Goal: Task Accomplishment & Management: Use online tool/utility

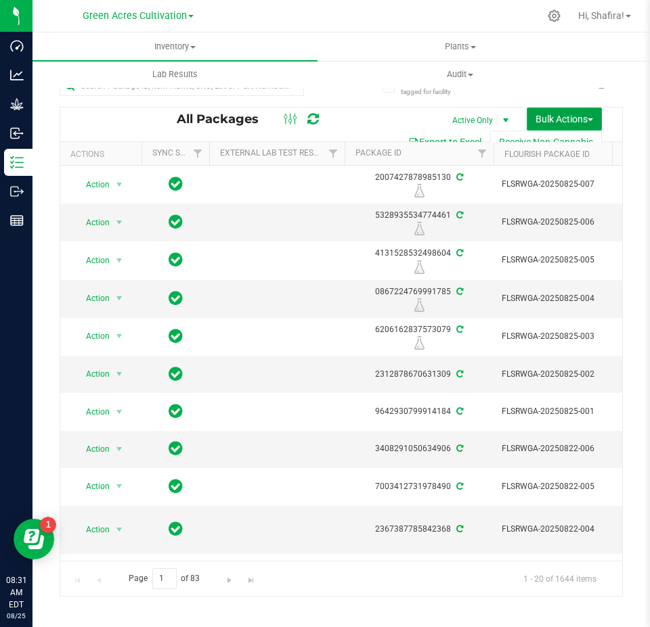
click at [544, 124] on button "Bulk Actions" at bounding box center [563, 119] width 75 height 23
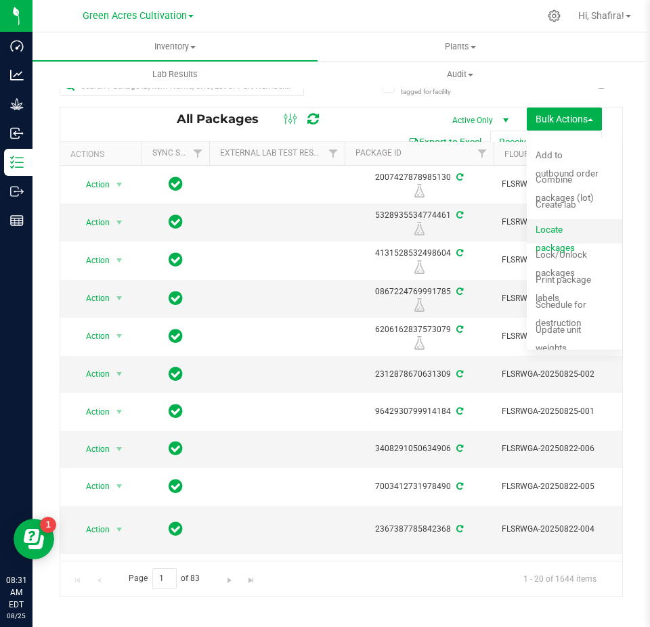
click at [570, 229] on div "Locate packages" at bounding box center [577, 232] width 84 height 22
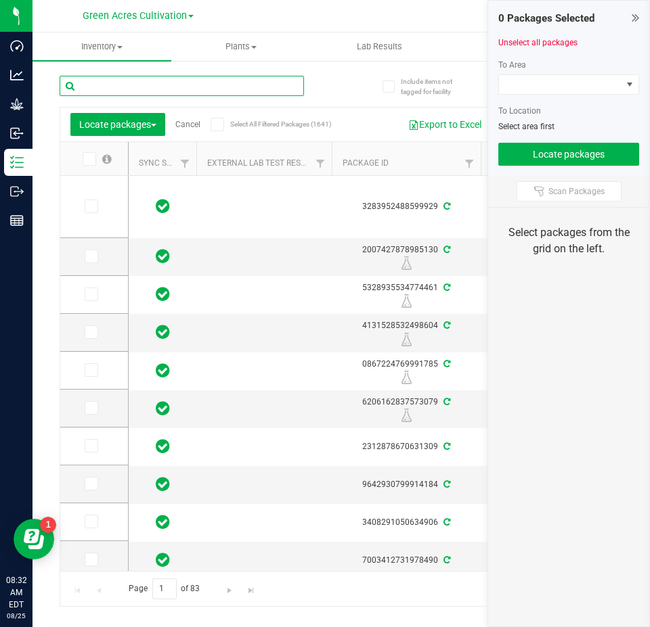
click at [228, 78] on input "text" at bounding box center [182, 86] width 244 height 20
paste input "FLSRWGA-20250807-009"
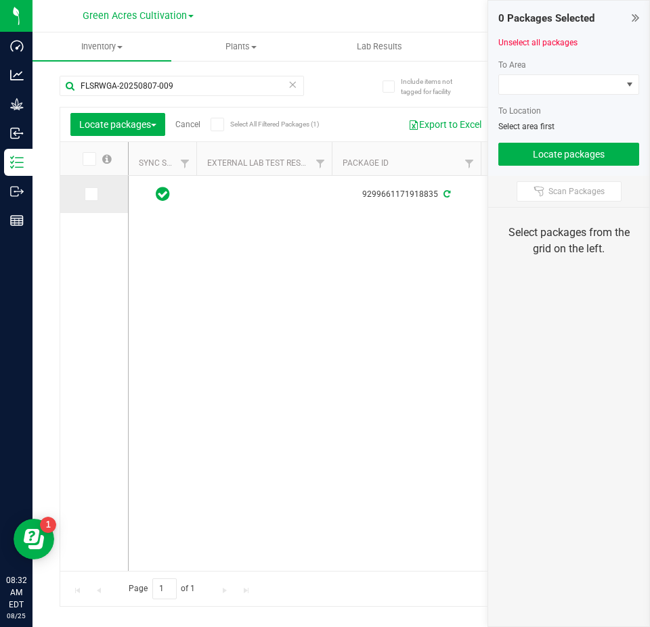
click at [94, 194] on icon at bounding box center [90, 194] width 9 height 0
click at [0, 0] on input "checkbox" at bounding box center [0, 0] width 0 height 0
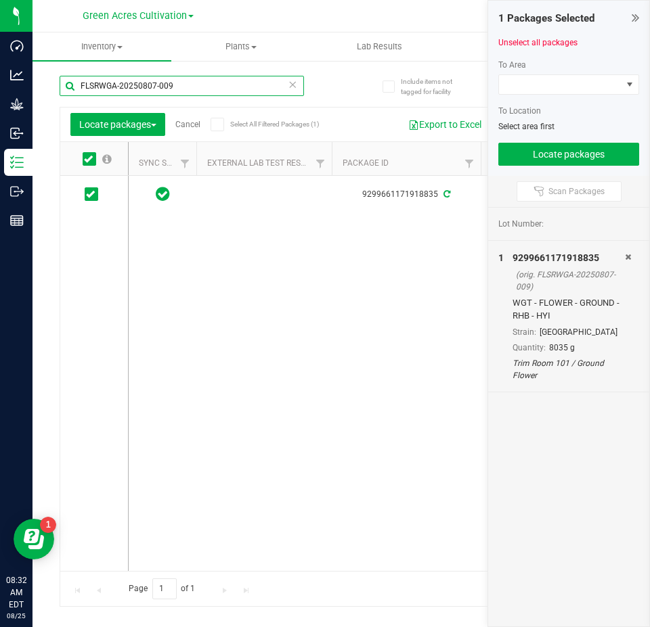
click at [176, 82] on input "FLSRWGA-20250807-009" at bounding box center [182, 86] width 244 height 20
paste input "12-051"
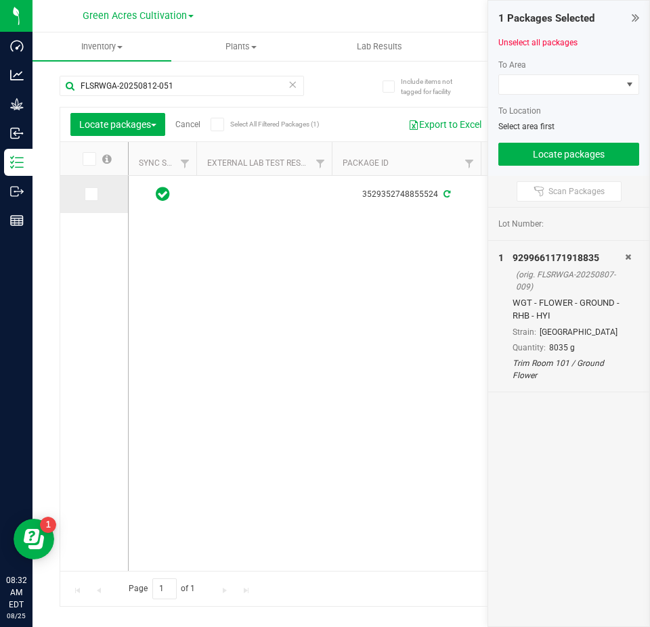
click at [92, 194] on icon at bounding box center [90, 194] width 9 height 0
click at [0, 0] on input "checkbox" at bounding box center [0, 0] width 0 height 0
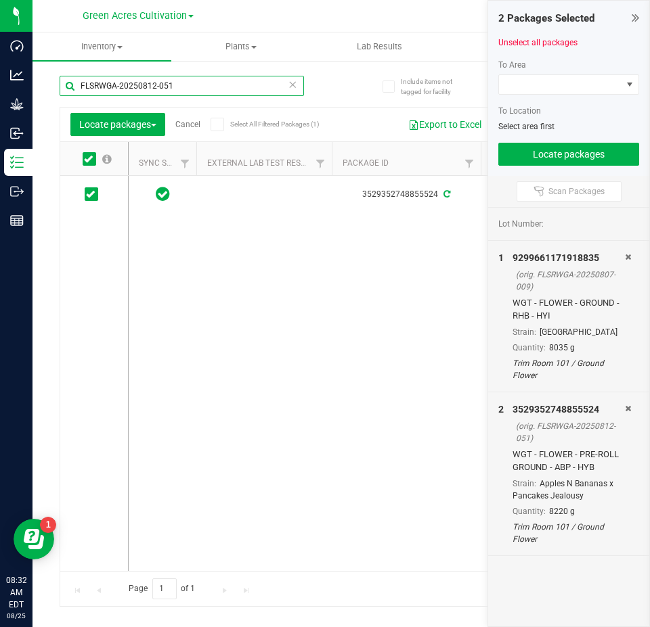
click at [177, 84] on input "FLSRWGA-20250812-051" at bounding box center [182, 86] width 244 height 20
click at [178, 85] on input "FLSRWGA-20250812-051" at bounding box center [182, 86] width 244 height 20
click at [179, 85] on input "FLSRWGA-20250812-051" at bounding box center [182, 86] width 244 height 20
click at [185, 88] on input "FLSRWGA-20250812-051" at bounding box center [182, 86] width 244 height 20
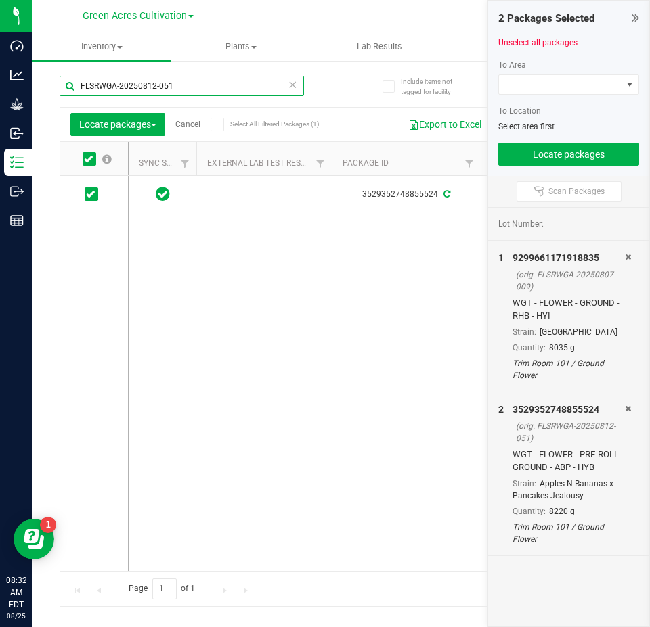
click at [185, 88] on input "FLSRWGA-20250812-051" at bounding box center [182, 86] width 244 height 20
paste input "4-044"
click at [93, 194] on icon at bounding box center [90, 194] width 9 height 0
click at [0, 0] on input "checkbox" at bounding box center [0, 0] width 0 height 0
click at [230, 87] on input "FLSRWGA-20250814-044" at bounding box center [182, 86] width 244 height 20
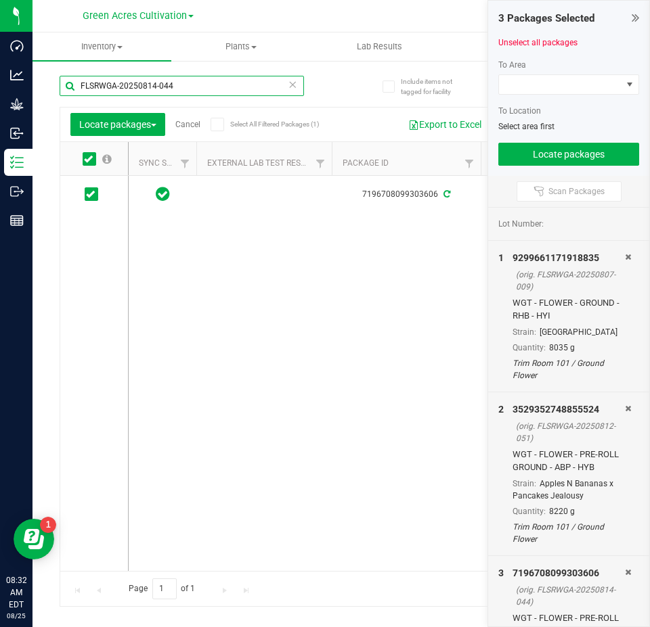
click at [230, 87] on input "FLSRWGA-20250814-044" at bounding box center [182, 86] width 244 height 20
paste input "39"
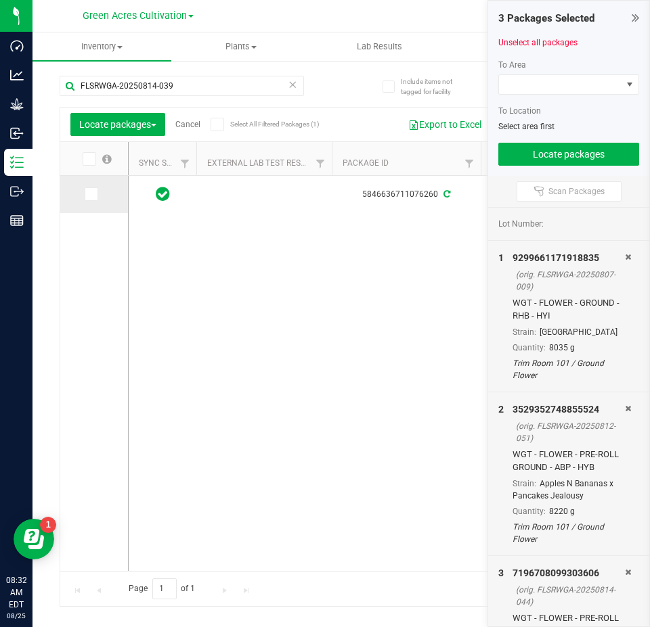
click at [88, 194] on icon at bounding box center [90, 194] width 9 height 0
click at [0, 0] on input "checkbox" at bounding box center [0, 0] width 0 height 0
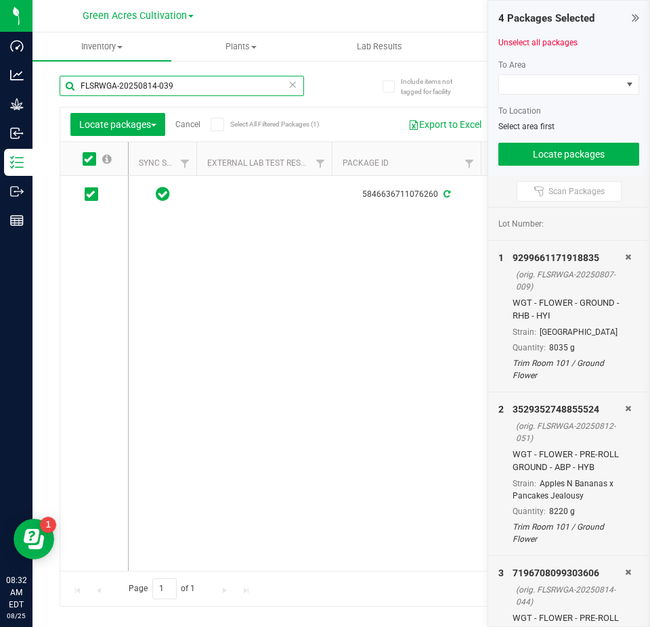
click at [213, 77] on input "FLSRWGA-20250814-039" at bounding box center [182, 86] width 244 height 20
paste input "2"
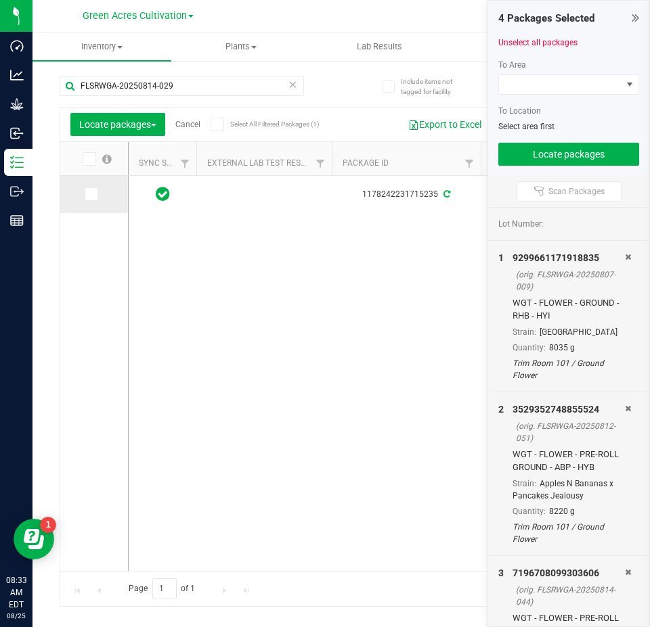
click at [96, 198] on span at bounding box center [92, 194] width 14 height 14
click at [0, 0] on input "checkbox" at bounding box center [0, 0] width 0 height 0
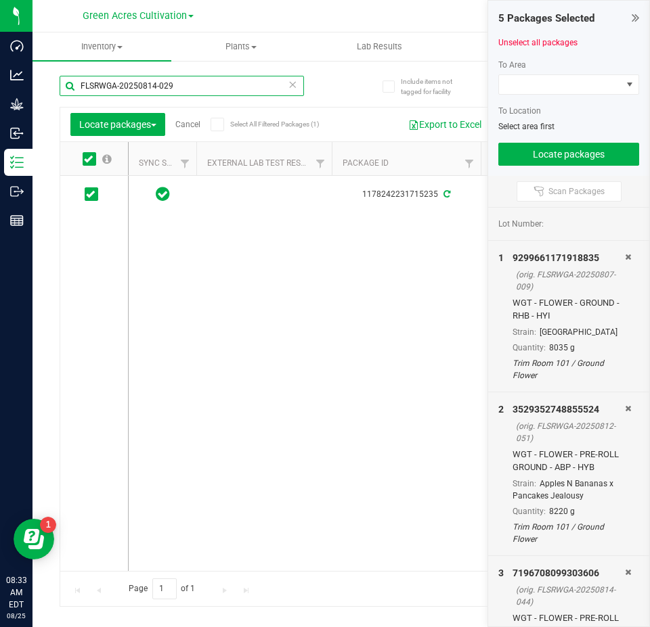
click at [186, 89] on input "FLSRWGA-20250814-029" at bounding box center [182, 86] width 244 height 20
paste input "06-11"
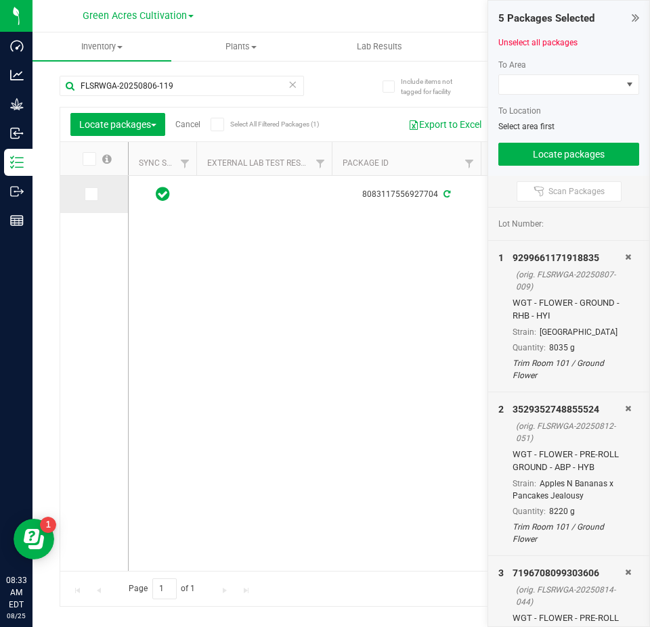
click at [87, 194] on icon at bounding box center [90, 194] width 9 height 0
click at [0, 0] on input "checkbox" at bounding box center [0, 0] width 0 height 0
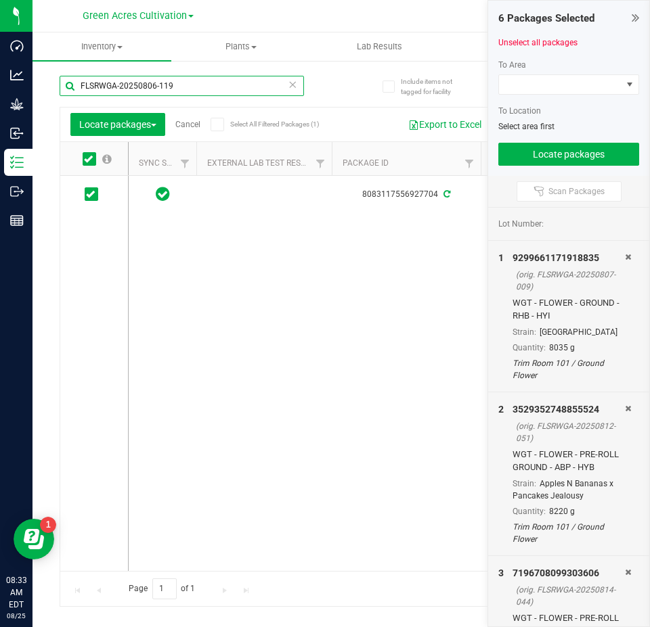
click at [248, 90] on input "FLSRWGA-20250806-119" at bounding box center [182, 86] width 244 height 20
click at [247, 90] on input "FLSRWGA-20250806-119" at bounding box center [182, 86] width 244 height 20
paste input "5-031"
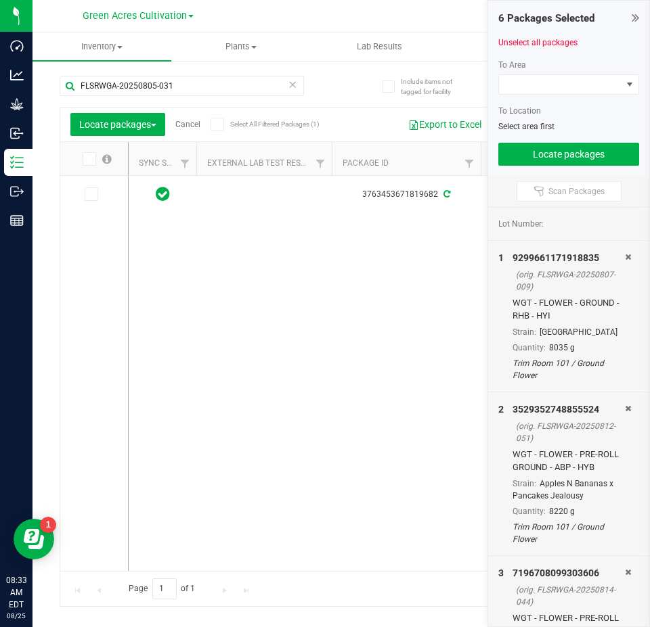
click at [96, 198] on span at bounding box center [92, 194] width 14 height 14
click at [0, 0] on input "checkbox" at bounding box center [0, 0] width 0 height 0
click at [183, 92] on input "FLSRWGA-20250805-031" at bounding box center [182, 86] width 244 height 20
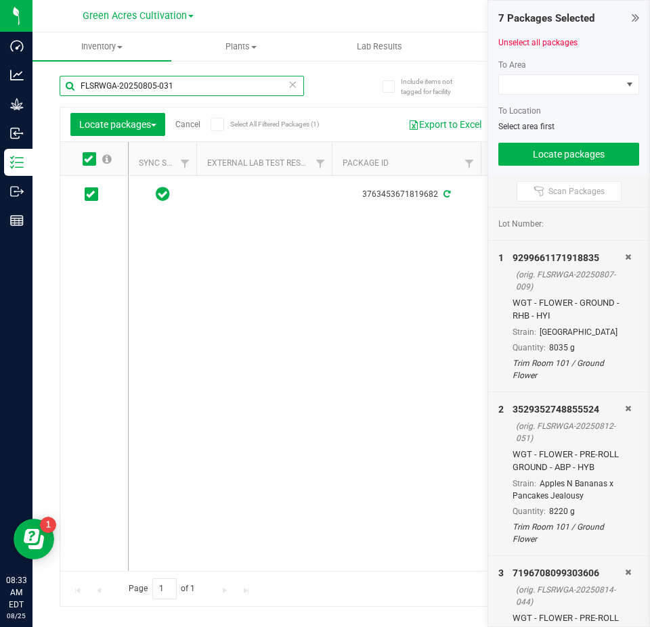
paste input "19-040"
click at [94, 194] on icon at bounding box center [90, 194] width 9 height 0
click at [0, 0] on input "checkbox" at bounding box center [0, 0] width 0 height 0
click at [236, 88] on input "FLSRWGA-20250819-040" at bounding box center [182, 86] width 244 height 20
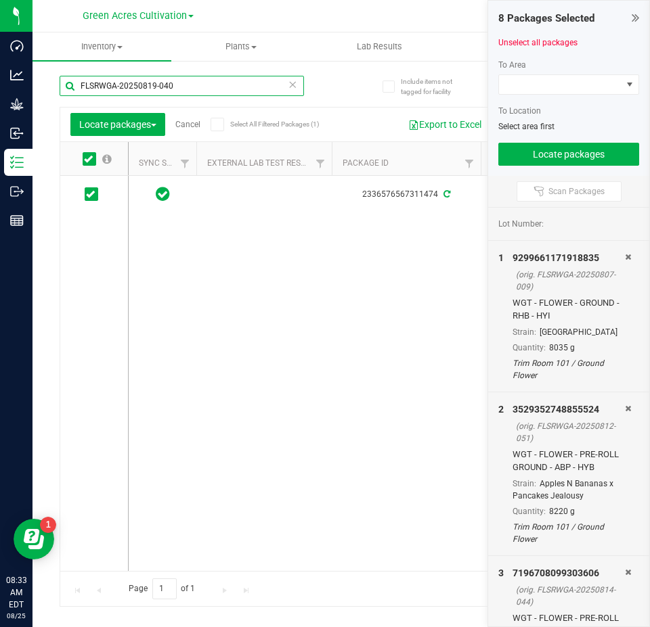
click at [236, 88] on input "FLSRWGA-20250819-040" at bounding box center [182, 86] width 244 height 20
paste input "701-008"
click at [94, 199] on span at bounding box center [92, 194] width 14 height 14
click at [0, 0] on input "checkbox" at bounding box center [0, 0] width 0 height 0
click at [233, 88] on input "FLSRWGA-20250701-008" at bounding box center [182, 86] width 244 height 20
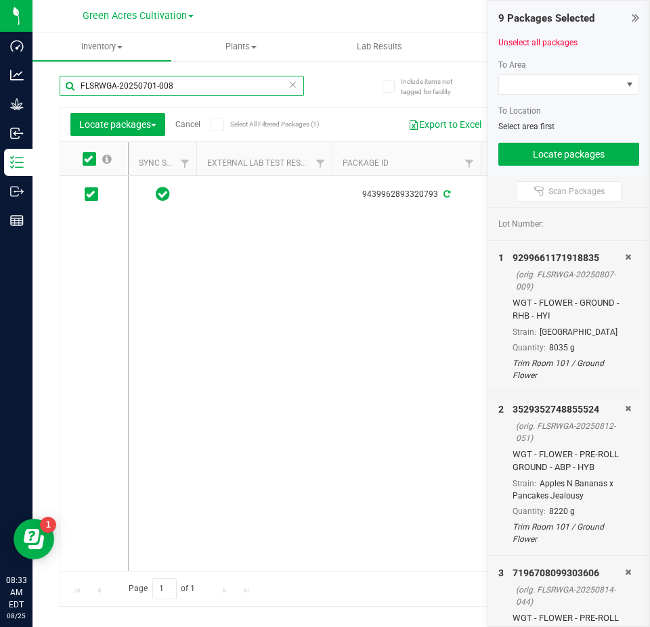
click at [233, 88] on input "FLSRWGA-20250701-008" at bounding box center [182, 86] width 244 height 20
paste input "814-021"
click at [92, 194] on icon at bounding box center [90, 194] width 9 height 0
click at [0, 0] on input "checkbox" at bounding box center [0, 0] width 0 height 0
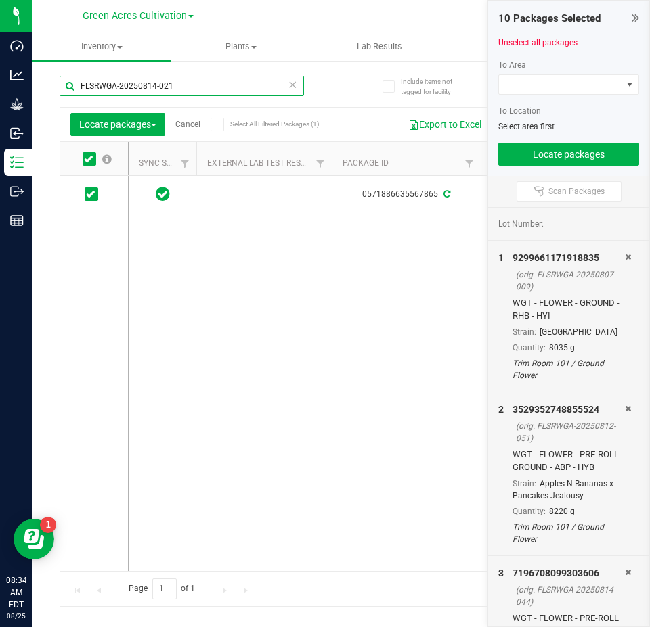
click at [234, 89] on input "FLSRWGA-20250814-021" at bounding box center [182, 86] width 244 height 20
paste input "05-005"
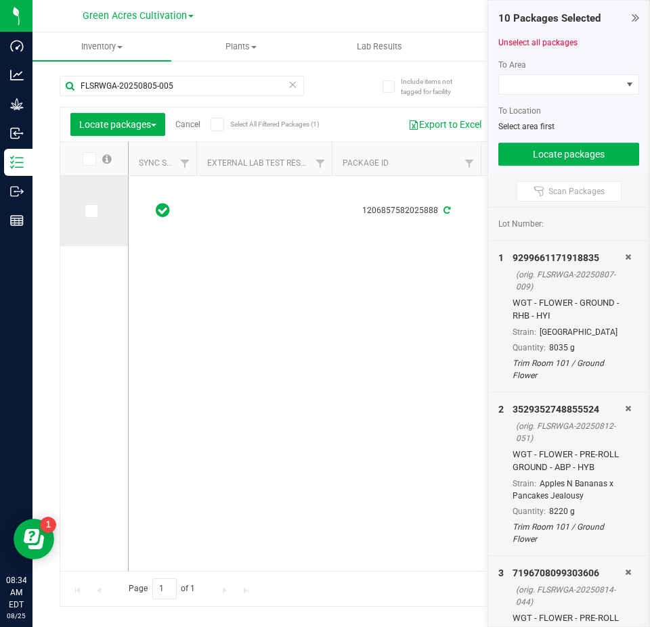
click at [95, 214] on span at bounding box center [92, 211] width 14 height 14
click at [0, 0] on input "checkbox" at bounding box center [0, 0] width 0 height 0
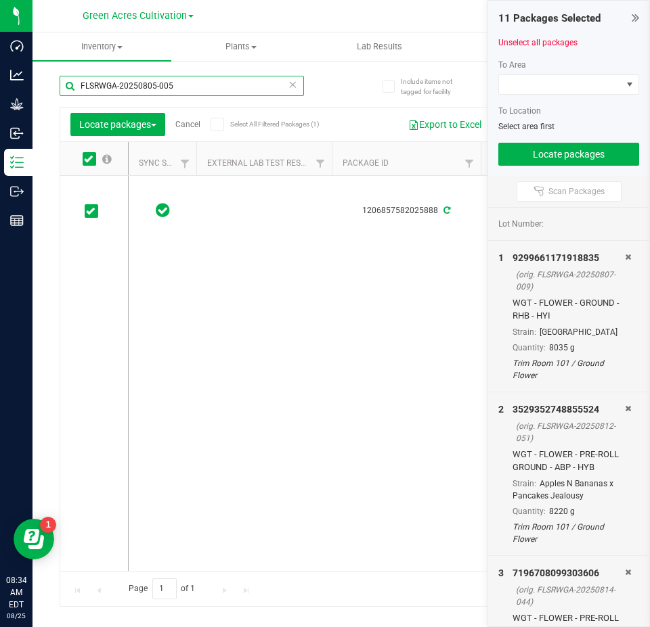
click at [222, 89] on input "FLSRWGA-20250805-005" at bounding box center [182, 86] width 244 height 20
paste input "13-032"
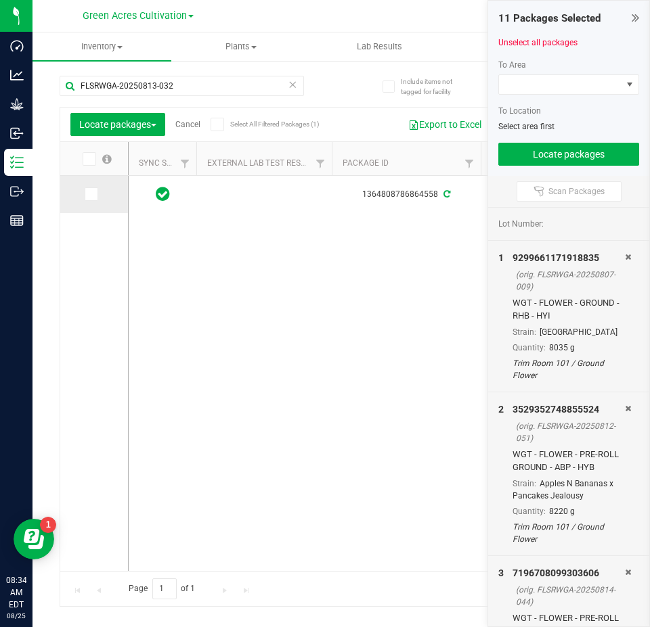
click at [91, 194] on icon at bounding box center [90, 194] width 9 height 0
click at [0, 0] on input "checkbox" at bounding box center [0, 0] width 0 height 0
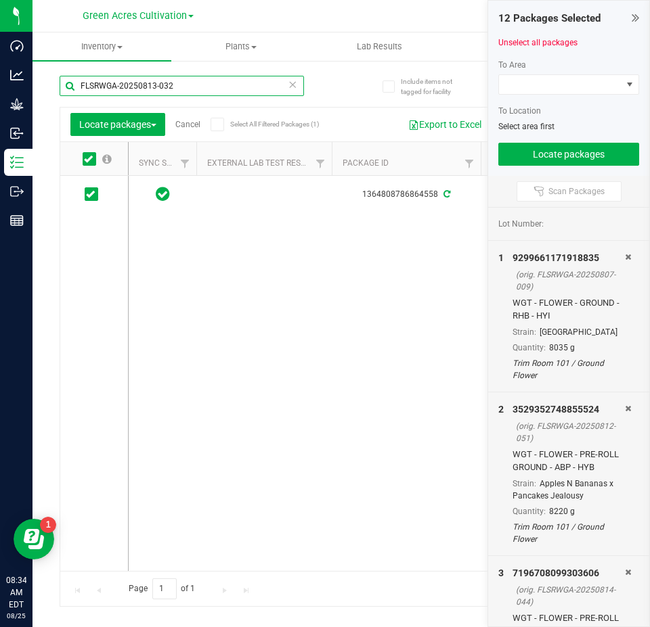
click at [186, 92] on input "FLSRWGA-20250813-032" at bounding box center [182, 86] width 244 height 20
paste input "8-008"
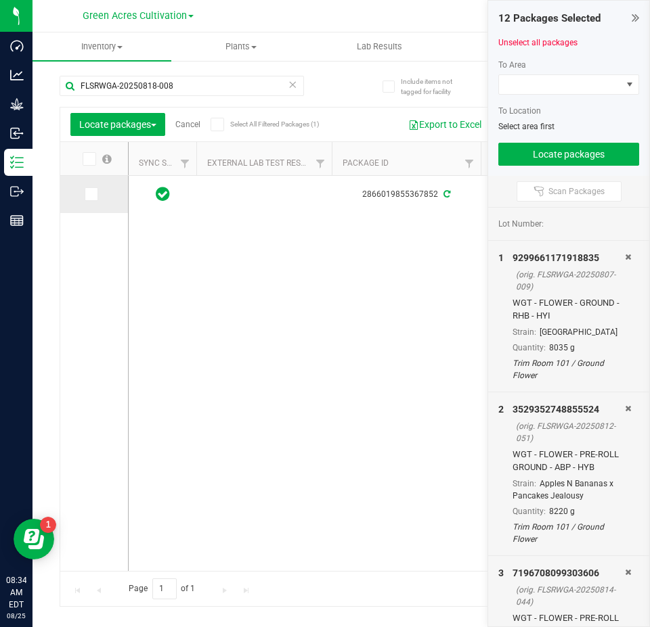
click at [91, 194] on icon at bounding box center [90, 194] width 9 height 0
click at [0, 0] on input "checkbox" at bounding box center [0, 0] width 0 height 0
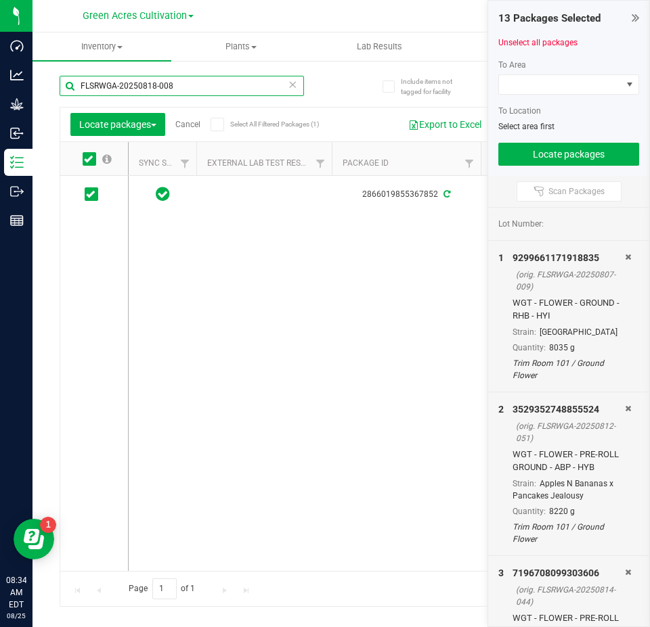
click at [195, 95] on input "FLSRWGA-20250818-008" at bounding box center [182, 86] width 244 height 20
paste input "06-107"
click at [91, 194] on icon at bounding box center [90, 194] width 9 height 0
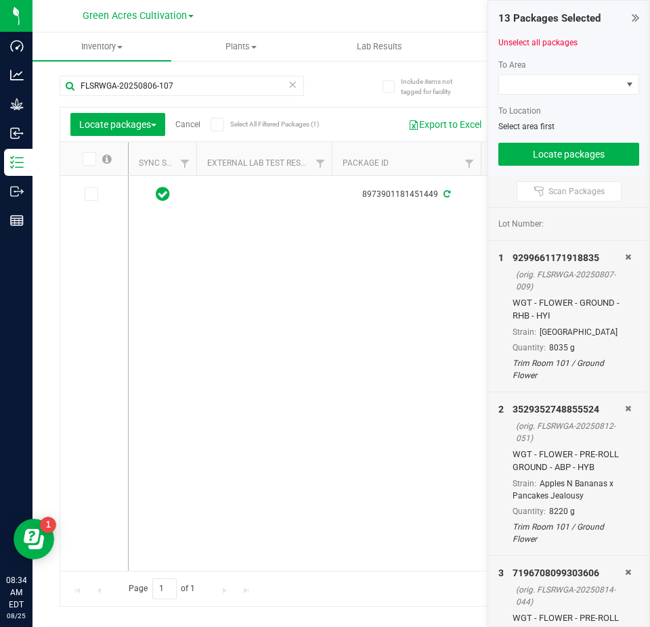
click at [0, 0] on input "checkbox" at bounding box center [0, 0] width 0 height 0
click at [173, 88] on input "FLSRWGA-20250806-107" at bounding box center [182, 86] width 244 height 20
paste input "15-003"
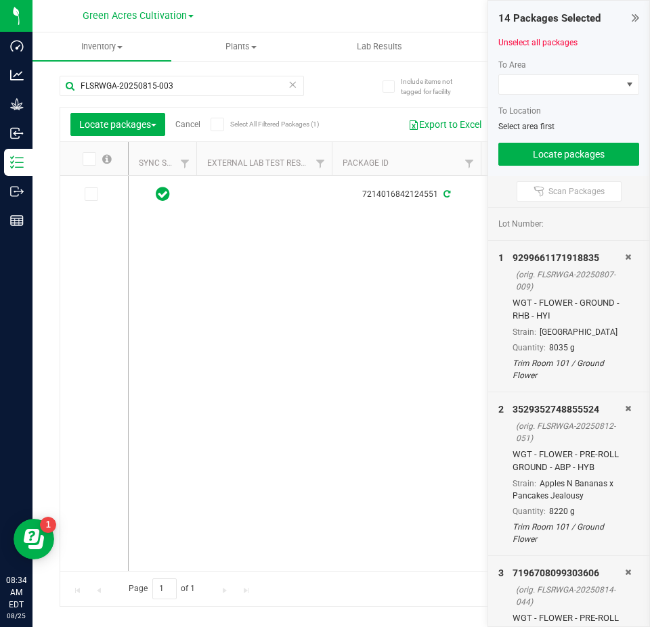
click at [94, 200] on span at bounding box center [92, 194] width 14 height 14
click at [0, 0] on input "checkbox" at bounding box center [0, 0] width 0 height 0
click at [200, 85] on input "FLSRWGA-20250815-003" at bounding box center [182, 86] width 244 height 20
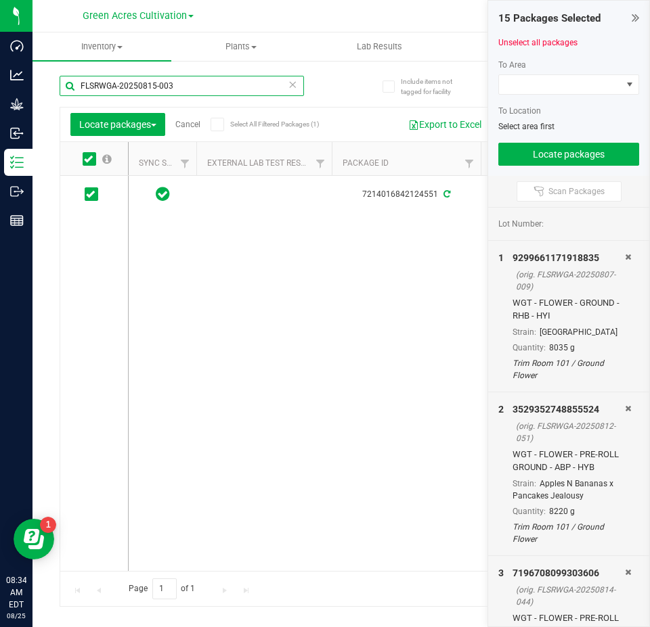
paste input "7"
type input "FLSRWGA-20250815-007"
click at [88, 194] on icon at bounding box center [90, 194] width 9 height 0
click at [0, 0] on input "checkbox" at bounding box center [0, 0] width 0 height 0
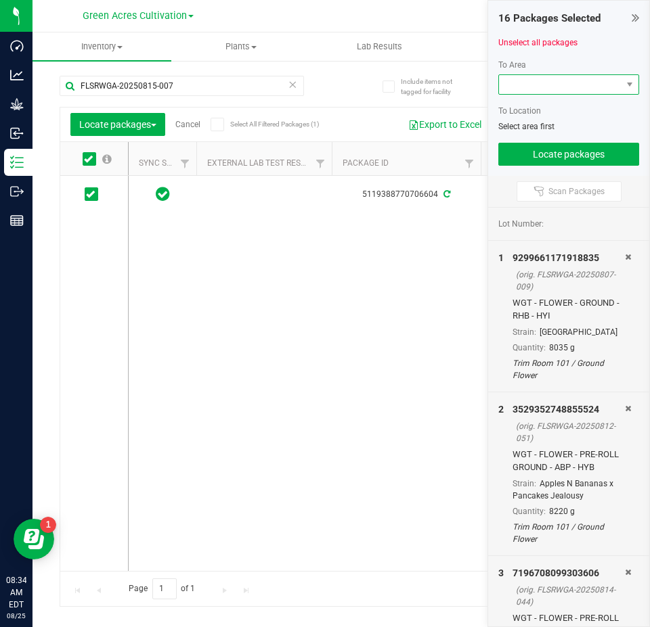
click at [571, 75] on span at bounding box center [560, 84] width 122 height 19
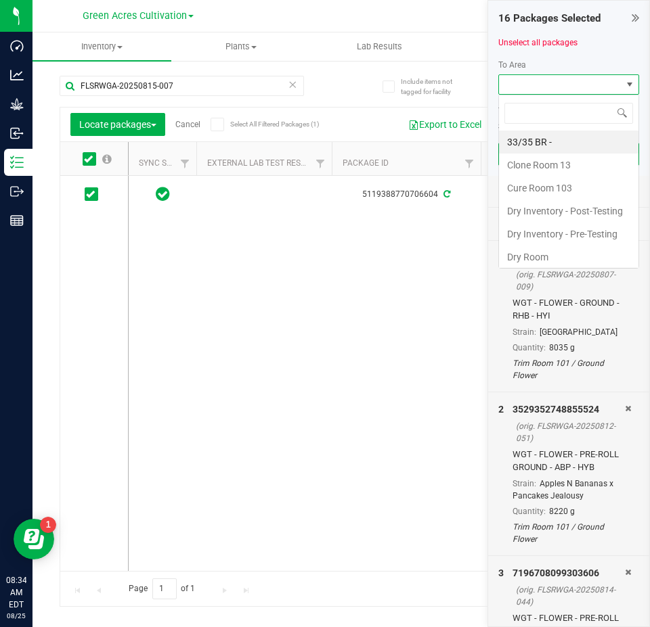
scroll to position [20, 141]
click at [555, 188] on li "Cure Room 103" at bounding box center [568, 188] width 139 height 23
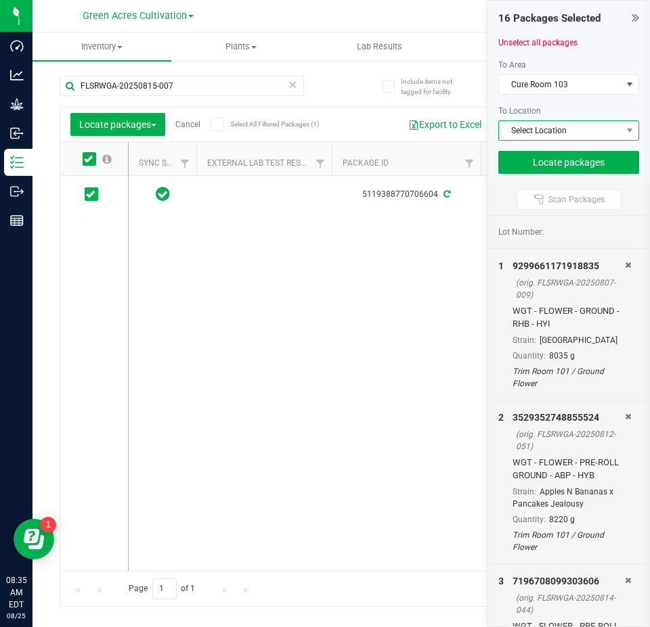
click at [567, 131] on span "Select Location" at bounding box center [560, 130] width 122 height 19
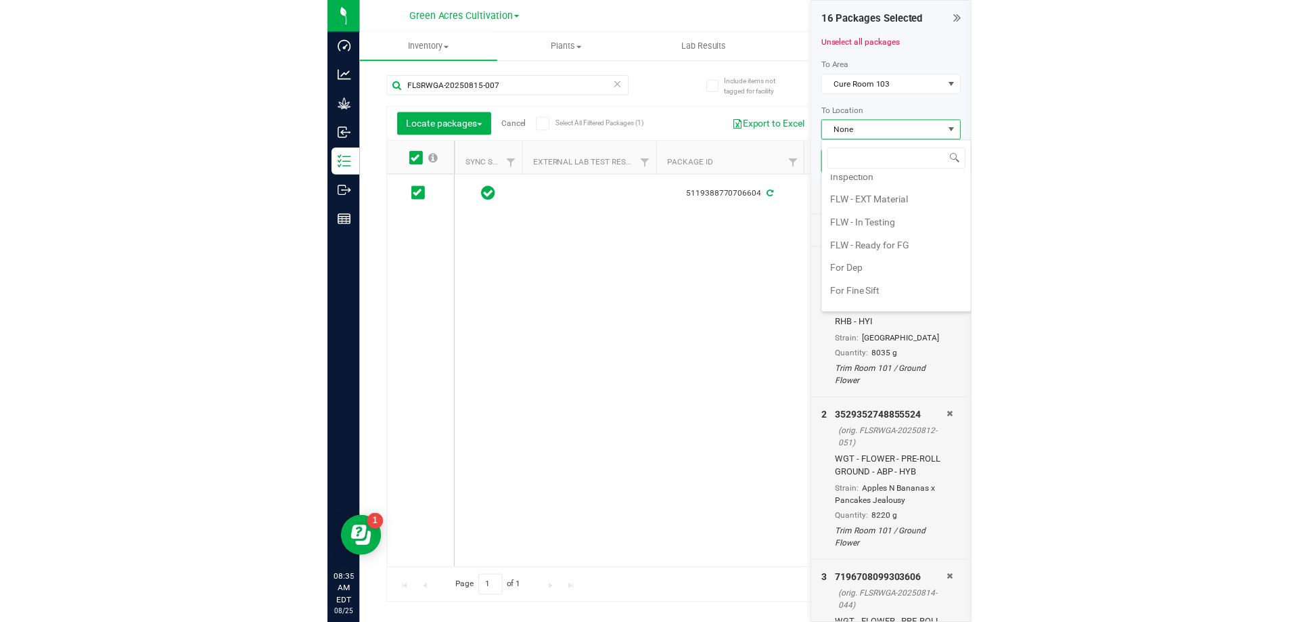
scroll to position [271, 0]
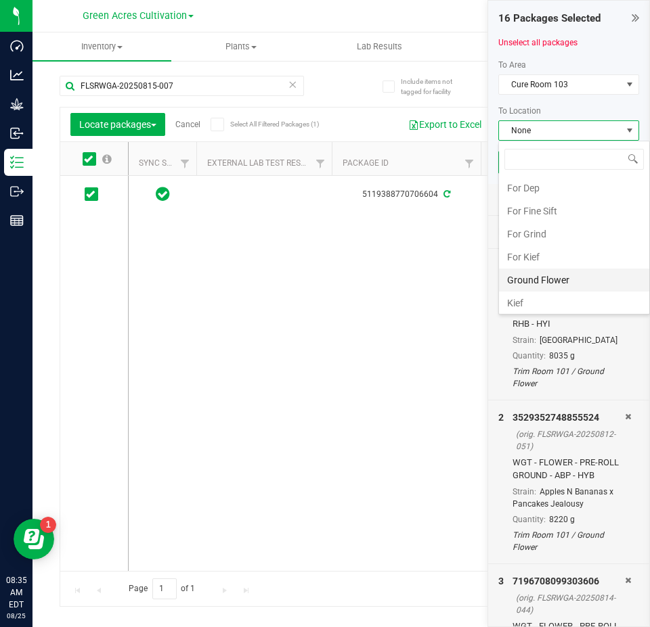
click at [549, 274] on li "Ground Flower" at bounding box center [574, 280] width 150 height 23
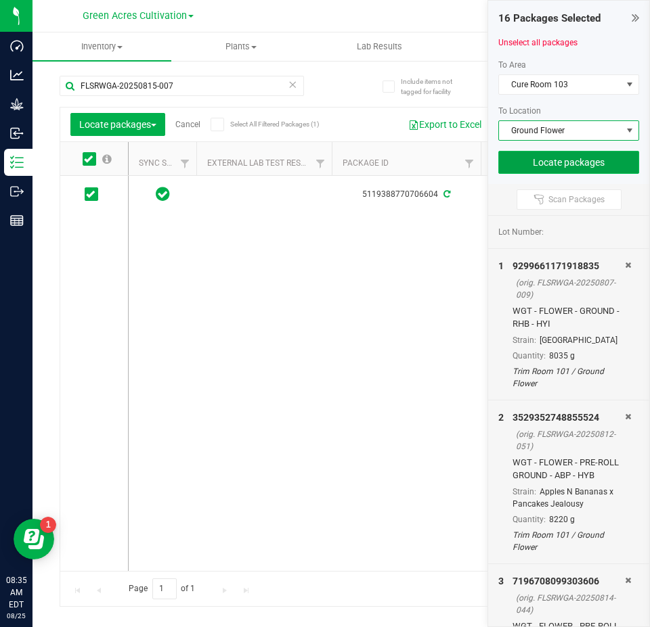
click at [555, 170] on button "Locate packages" at bounding box center [568, 162] width 141 height 23
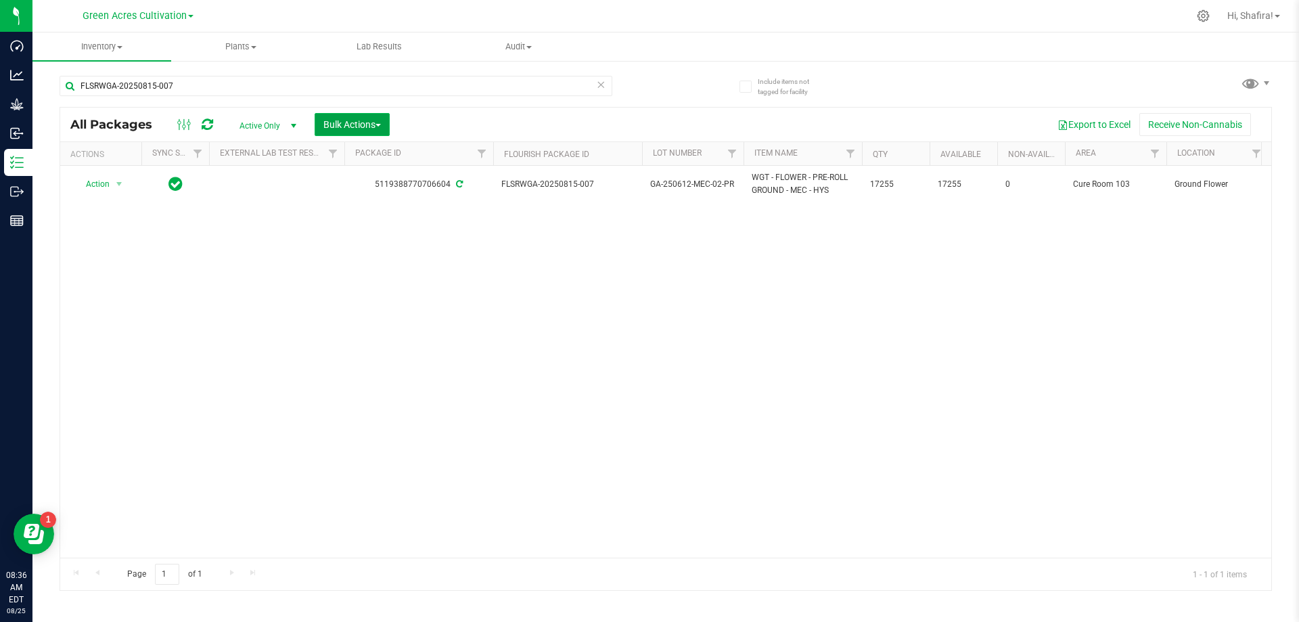
click at [363, 118] on button "Bulk Actions" at bounding box center [352, 124] width 75 height 23
click at [383, 282] on span "Print package labels" at bounding box center [363, 279] width 81 height 11
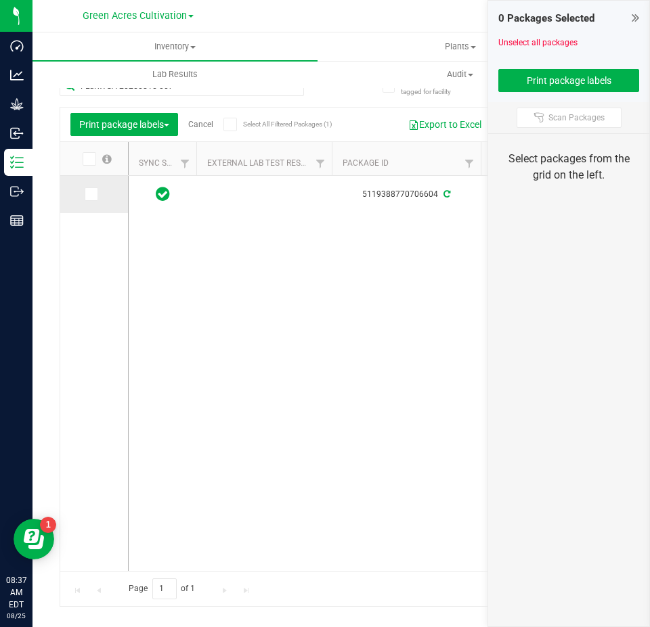
click at [93, 194] on icon at bounding box center [90, 194] width 9 height 0
click at [0, 0] on input "checkbox" at bounding box center [0, 0] width 0 height 0
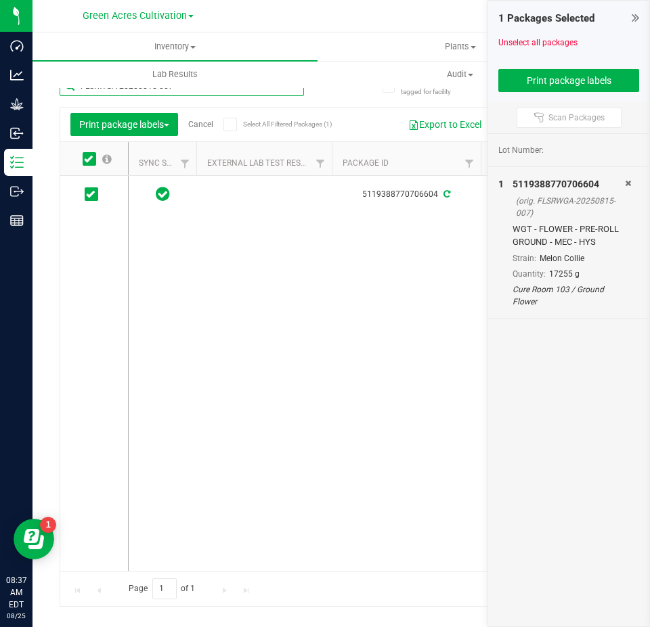
click at [173, 92] on input "FLSRWGA-20250815-007" at bounding box center [182, 86] width 244 height 20
click at [188, 93] on input "FLSRWGA-20250815-007" at bounding box center [182, 86] width 244 height 20
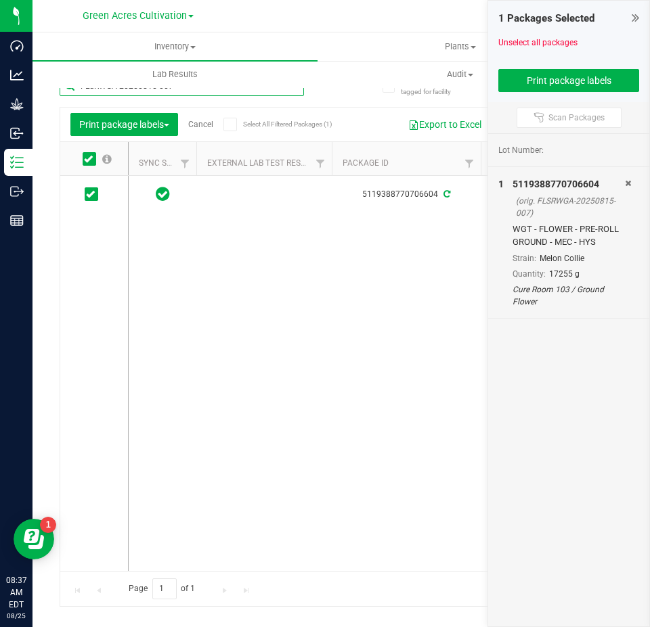
click at [188, 93] on input "FLSRWGA-20250815-007" at bounding box center [182, 86] width 244 height 20
paste input "3"
click at [93, 194] on icon at bounding box center [90, 194] width 9 height 0
click at [0, 0] on input "checkbox" at bounding box center [0, 0] width 0 height 0
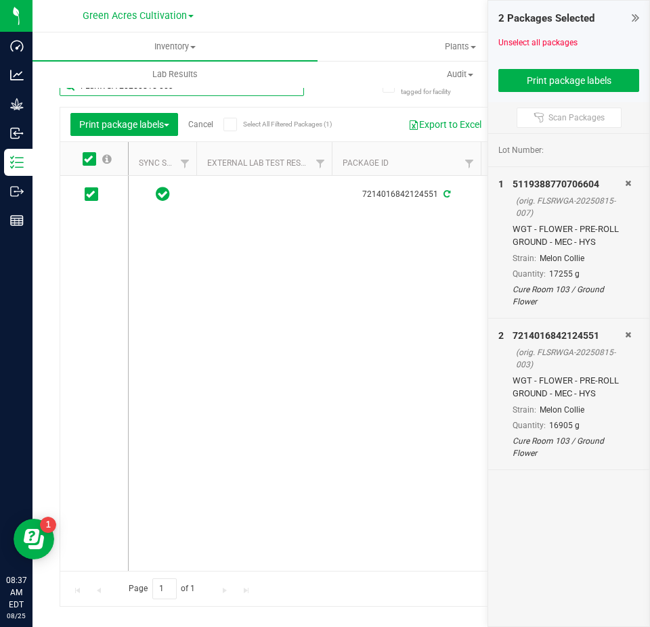
click at [189, 95] on input "FLSRWGA-20250815-003" at bounding box center [182, 86] width 244 height 20
paste input "06-107"
click at [90, 199] on span at bounding box center [92, 194] width 14 height 14
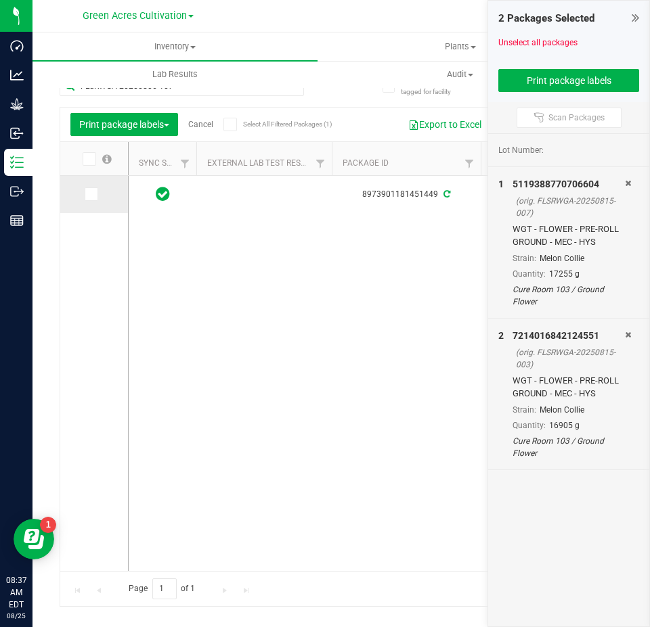
click at [0, 0] on input "checkbox" at bounding box center [0, 0] width 0 height 0
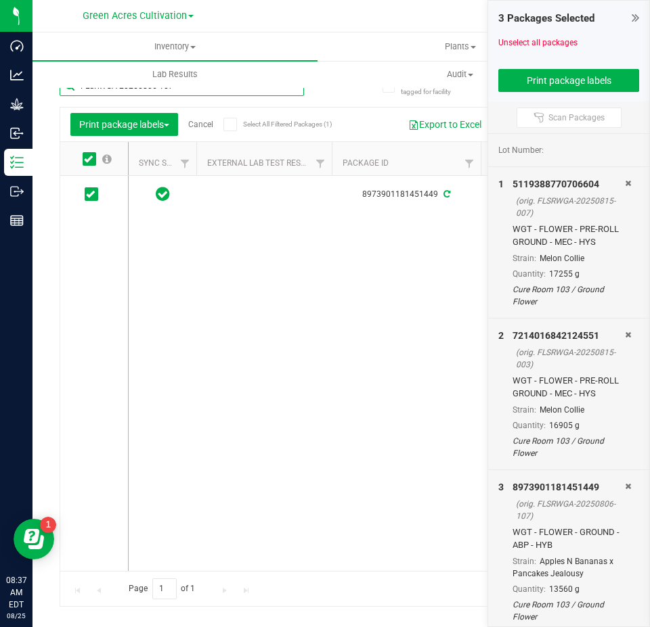
click at [200, 89] on input "FLSRWGA-20250806-107" at bounding box center [182, 86] width 244 height 20
paste input "18-008"
click at [91, 194] on icon at bounding box center [90, 194] width 9 height 0
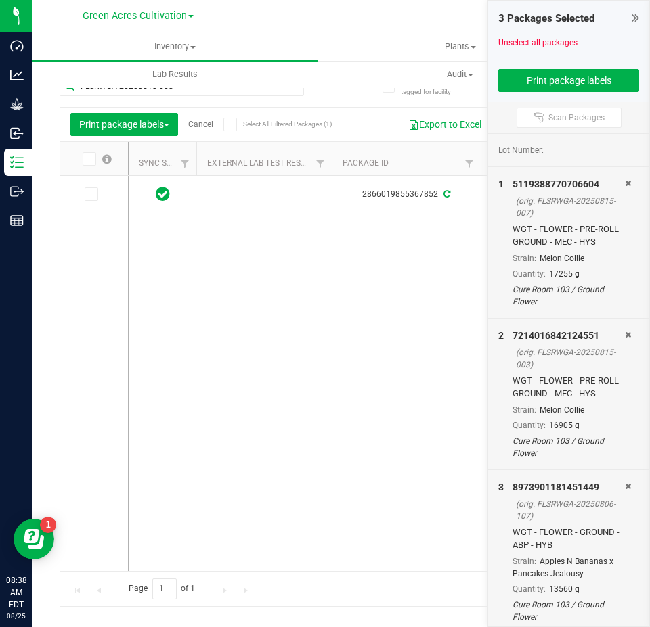
click at [0, 0] on input "checkbox" at bounding box center [0, 0] width 0 height 0
click at [218, 93] on input "FLSRWGA-20250818-008" at bounding box center [182, 86] width 244 height 20
paste input "3-032"
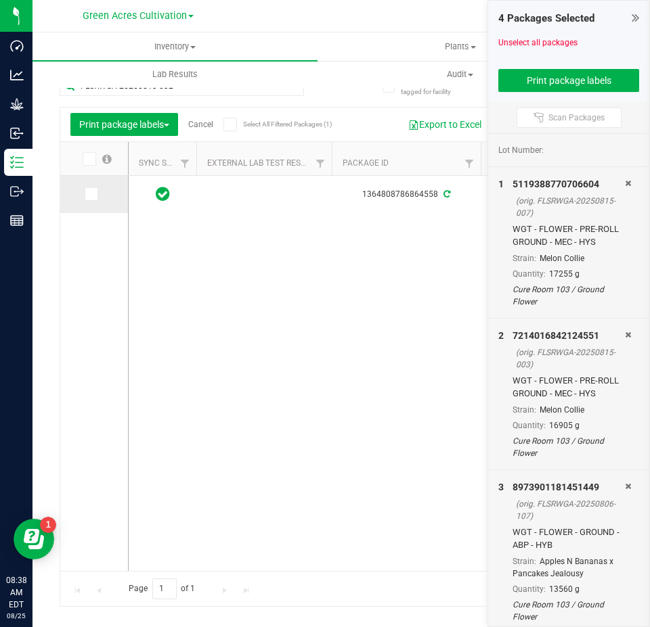
click at [87, 194] on icon at bounding box center [90, 194] width 9 height 0
click at [0, 0] on input "checkbox" at bounding box center [0, 0] width 0 height 0
click at [192, 97] on div "FLSRWGA-20250813-032" at bounding box center [182, 91] width 244 height 31
click at [191, 91] on input "FLSRWGA-20250813-032" at bounding box center [182, 86] width 244 height 20
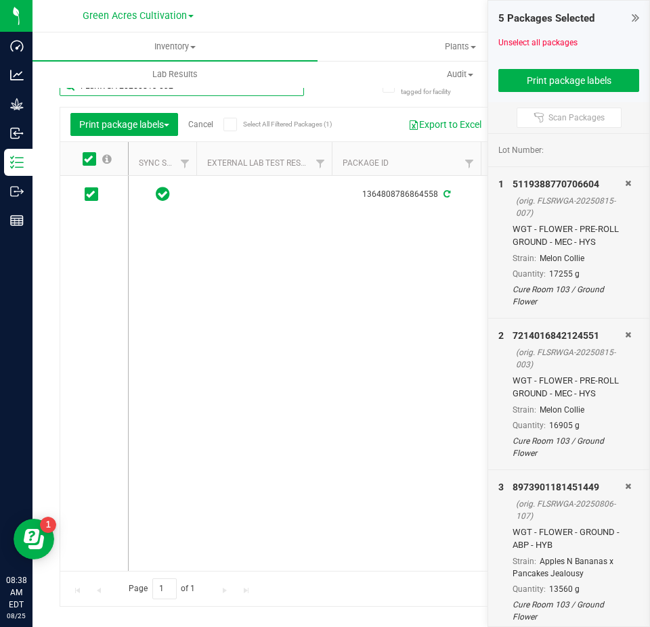
click at [191, 91] on input "FLSRWGA-20250813-032" at bounding box center [182, 86] width 244 height 20
paste input "05-005"
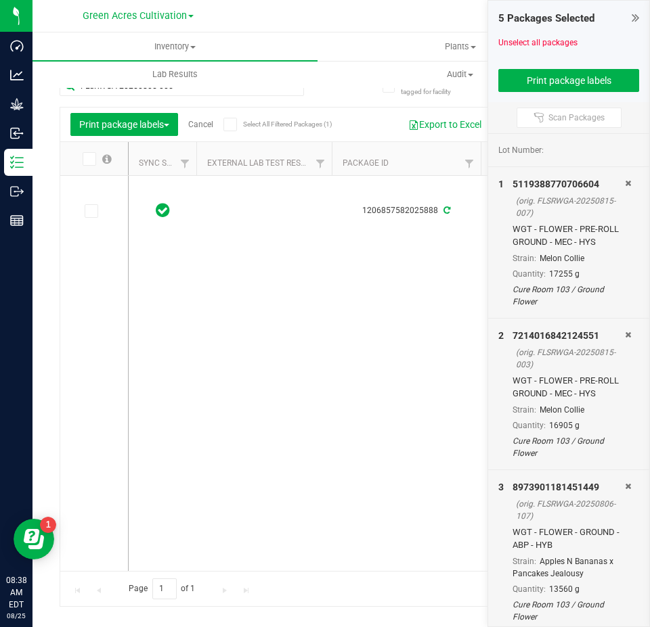
click at [104, 210] on label at bounding box center [95, 211] width 20 height 14
click at [0, 0] on input "checkbox" at bounding box center [0, 0] width 0 height 0
click at [198, 97] on div "FLSRWGA-20250805-005" at bounding box center [182, 91] width 244 height 31
click at [196, 93] on input "FLSRWGA-20250805-005" at bounding box center [182, 86] width 244 height 20
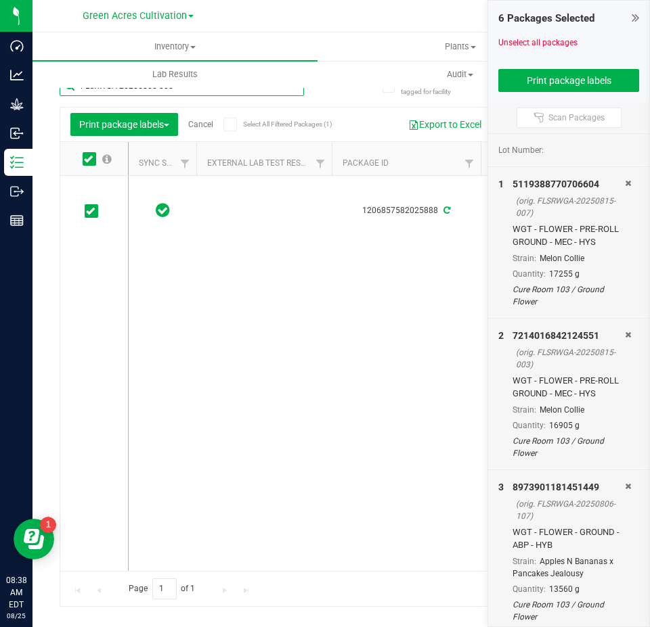
click at [196, 93] on input "FLSRWGA-20250805-005" at bounding box center [182, 86] width 244 height 20
paste input "14-021"
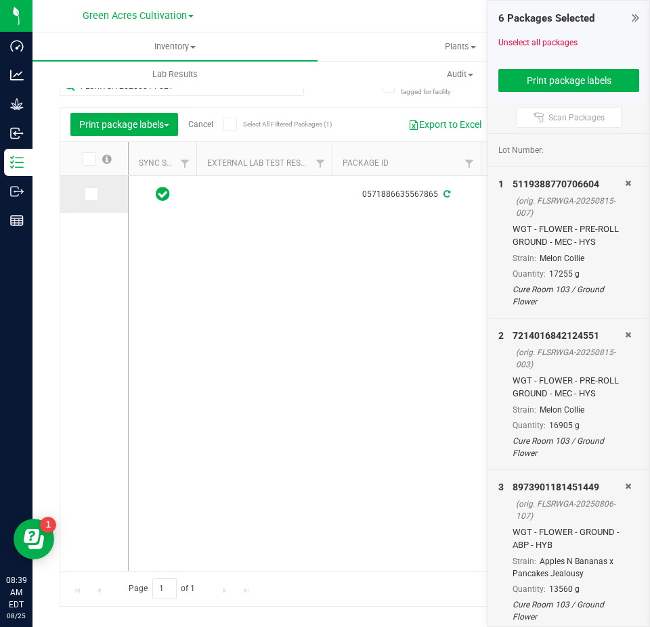
click at [95, 195] on span at bounding box center [92, 194] width 14 height 14
click at [0, 0] on input "checkbox" at bounding box center [0, 0] width 0 height 0
click at [186, 91] on input "FLSRWGA-20250814-021" at bounding box center [182, 86] width 244 height 20
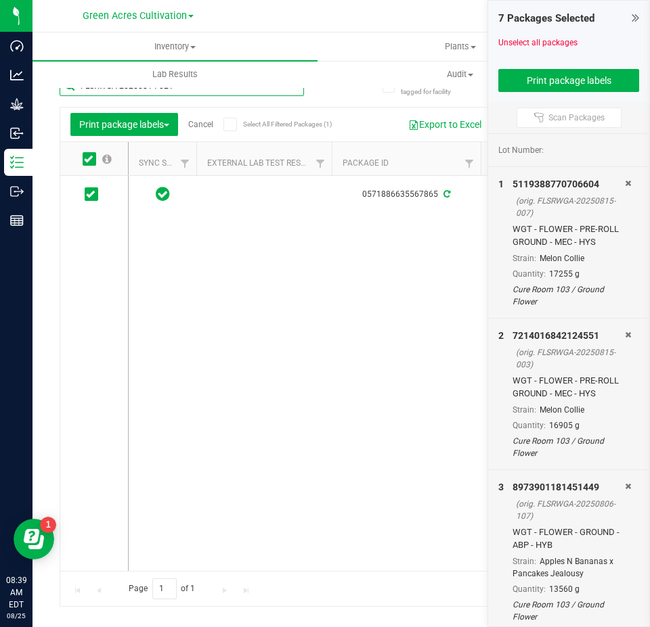
paste input "701-008"
click at [96, 198] on span at bounding box center [92, 194] width 14 height 14
click at [0, 0] on input "checkbox" at bounding box center [0, 0] width 0 height 0
click at [196, 93] on input "FLSRWGA-20250701-008" at bounding box center [182, 86] width 244 height 20
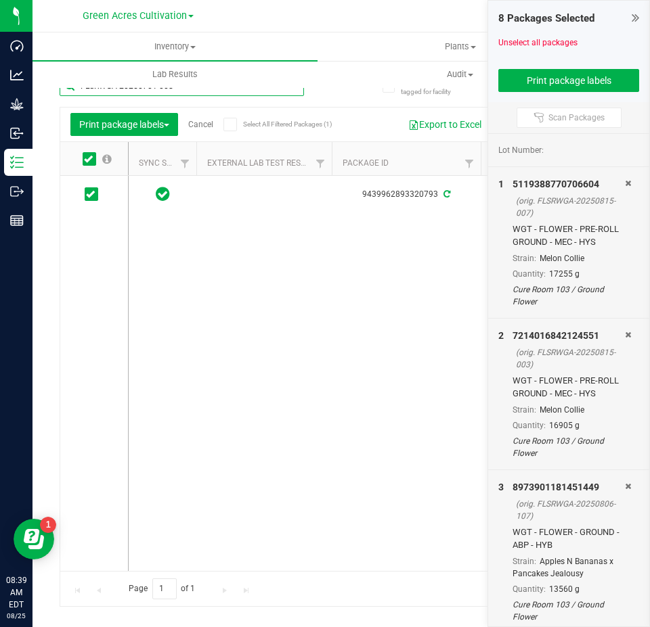
click at [196, 93] on input "FLSRWGA-20250701-008" at bounding box center [182, 86] width 244 height 20
paste input "819-040"
click at [93, 194] on icon at bounding box center [90, 194] width 9 height 0
click at [0, 0] on input "checkbox" at bounding box center [0, 0] width 0 height 0
click at [196, 93] on input "FLSRWGA-20250819-040" at bounding box center [182, 86] width 244 height 20
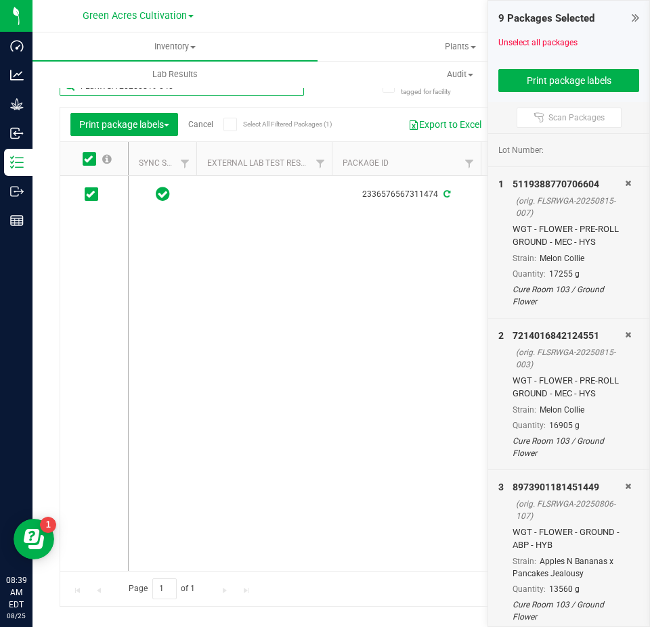
click at [196, 93] on input "FLSRWGA-20250819-040" at bounding box center [182, 86] width 244 height 20
paste input "05-031"
click at [92, 194] on icon at bounding box center [90, 194] width 9 height 0
click at [0, 0] on input "checkbox" at bounding box center [0, 0] width 0 height 0
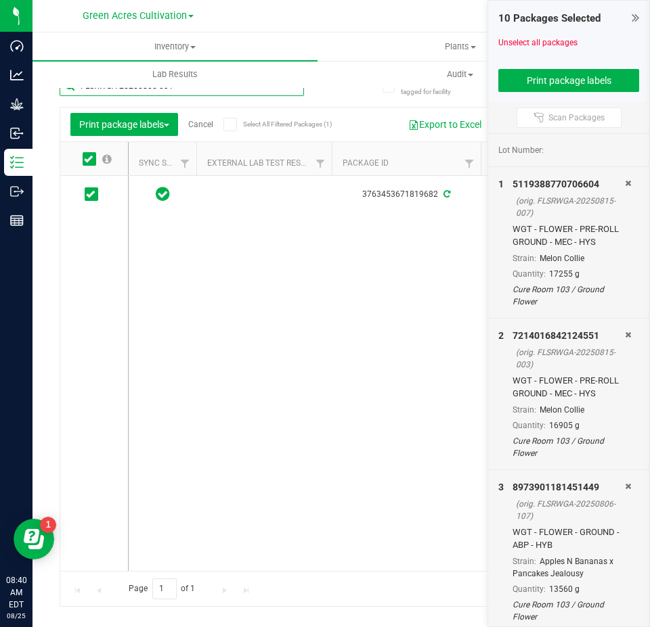
click at [191, 93] on input "FLSRWGA-20250805-031" at bounding box center [182, 86] width 244 height 20
paste input "6-119"
click at [91, 199] on span at bounding box center [92, 194] width 14 height 14
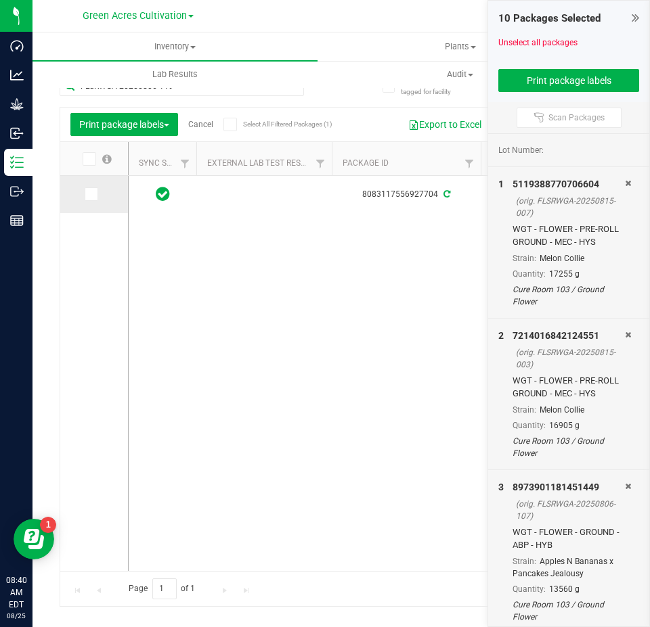
click at [0, 0] on input "checkbox" at bounding box center [0, 0] width 0 height 0
click at [191, 93] on input "FLSRWGA-20250806-119" at bounding box center [182, 86] width 244 height 20
paste input "14-02"
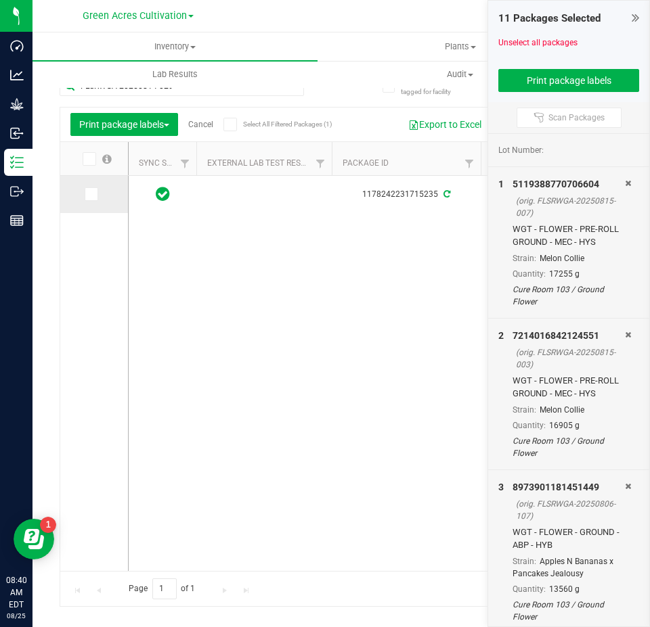
click at [88, 194] on icon at bounding box center [90, 194] width 9 height 0
click at [0, 0] on input "checkbox" at bounding box center [0, 0] width 0 height 0
click at [189, 93] on input "FLSRWGA-20250814-029" at bounding box center [182, 86] width 244 height 20
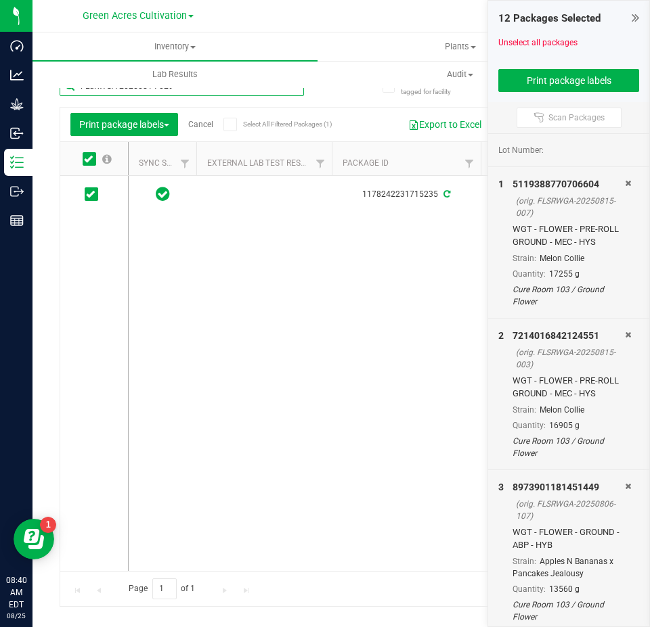
paste input "3"
click at [93, 194] on icon at bounding box center [90, 194] width 9 height 0
click at [0, 0] on input "checkbox" at bounding box center [0, 0] width 0 height 0
click at [209, 95] on input "FLSRWGA-20250814-039" at bounding box center [182, 86] width 244 height 20
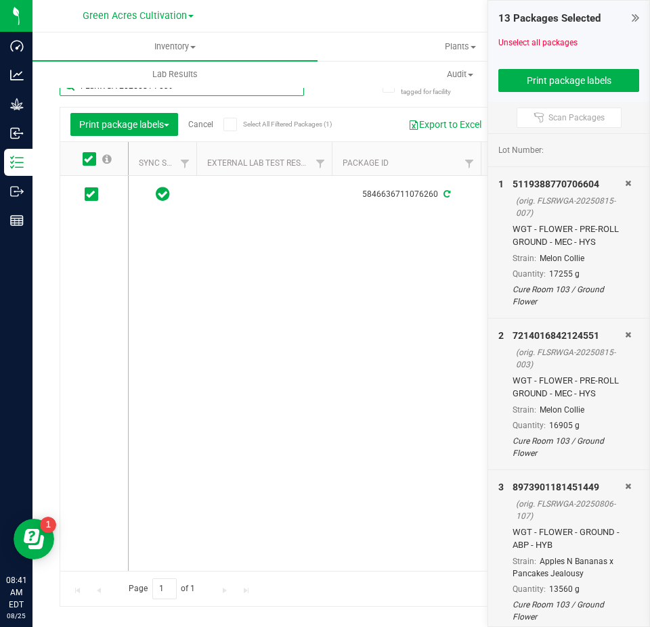
click at [208, 95] on input "FLSRWGA-20250814-039" at bounding box center [182, 86] width 244 height 20
paste input "44"
click at [89, 194] on icon at bounding box center [90, 194] width 9 height 0
click at [0, 0] on input "checkbox" at bounding box center [0, 0] width 0 height 0
click at [183, 93] on input "FLSRWGA-20250814-044" at bounding box center [182, 86] width 244 height 20
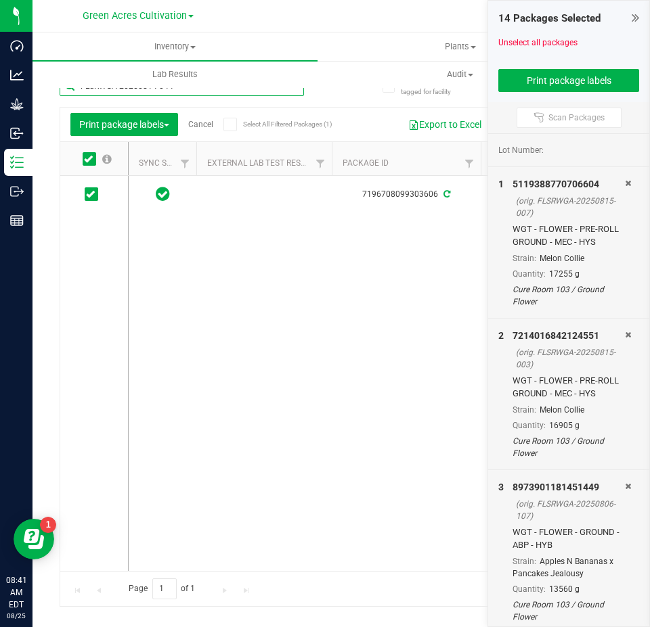
click at [183, 93] on input "FLSRWGA-20250814-044" at bounding box center [182, 86] width 244 height 20
paste input "2-051"
click at [91, 200] on span at bounding box center [92, 194] width 14 height 14
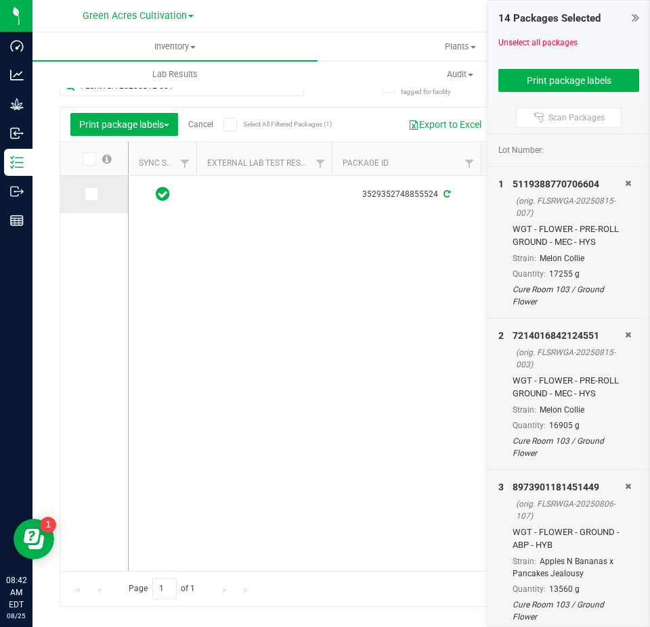
click at [0, 0] on input "checkbox" at bounding box center [0, 0] width 0 height 0
click at [221, 95] on input "FLSRWGA-20250812-051" at bounding box center [182, 86] width 244 height 20
click at [218, 95] on input "FLSRWGA-20250812-051" at bounding box center [182, 86] width 244 height 20
click at [217, 95] on input "FLSRWGA-20250812-051" at bounding box center [182, 86] width 244 height 20
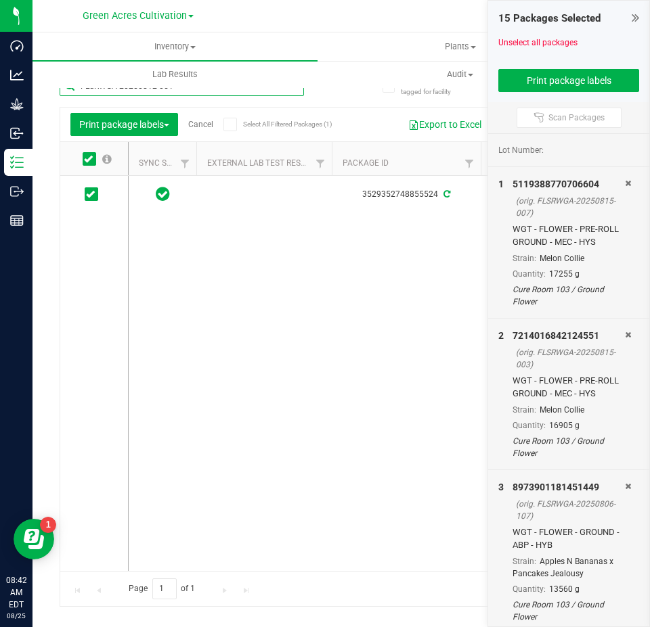
click at [217, 95] on input "FLSRWGA-20250812-051" at bounding box center [182, 86] width 244 height 20
paste input "07-009"
type input "FLSRWGA-20250807-009"
click at [96, 194] on span at bounding box center [92, 194] width 14 height 14
click at [0, 0] on input "checkbox" at bounding box center [0, 0] width 0 height 0
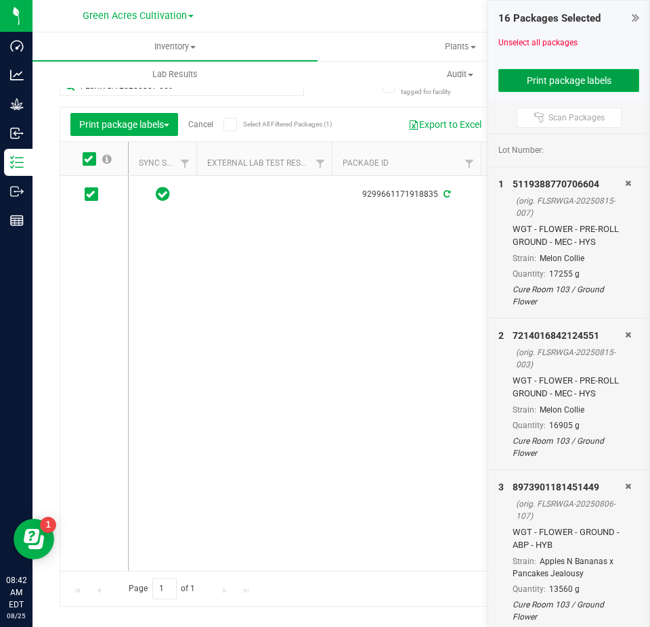
click at [581, 87] on button "Print package labels" at bounding box center [568, 80] width 141 height 23
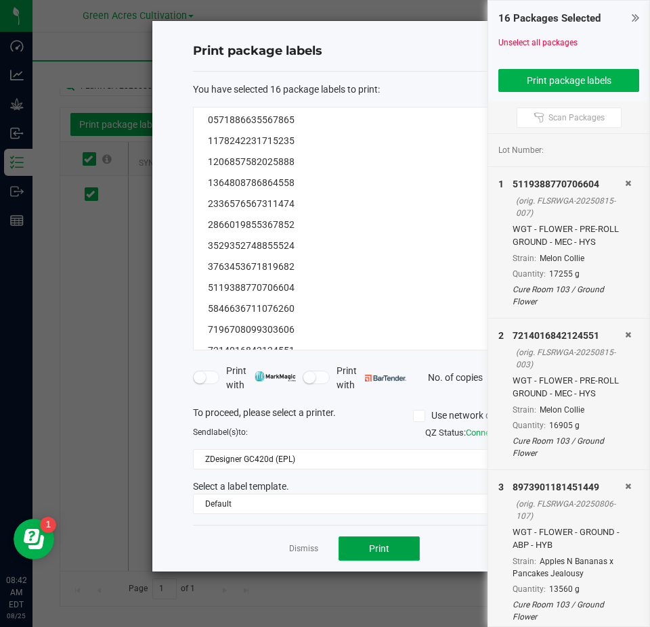
click at [352, 545] on button "Print" at bounding box center [378, 549] width 81 height 24
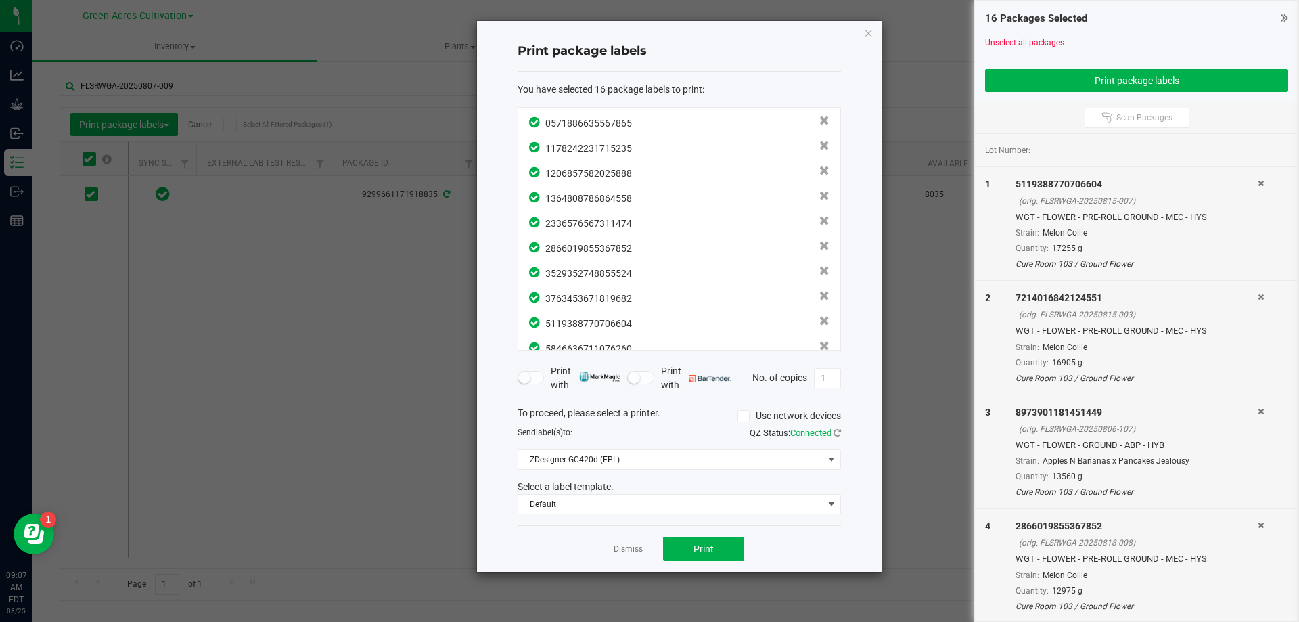
click at [635, 551] on link "Dismiss" at bounding box center [628, 549] width 29 height 12
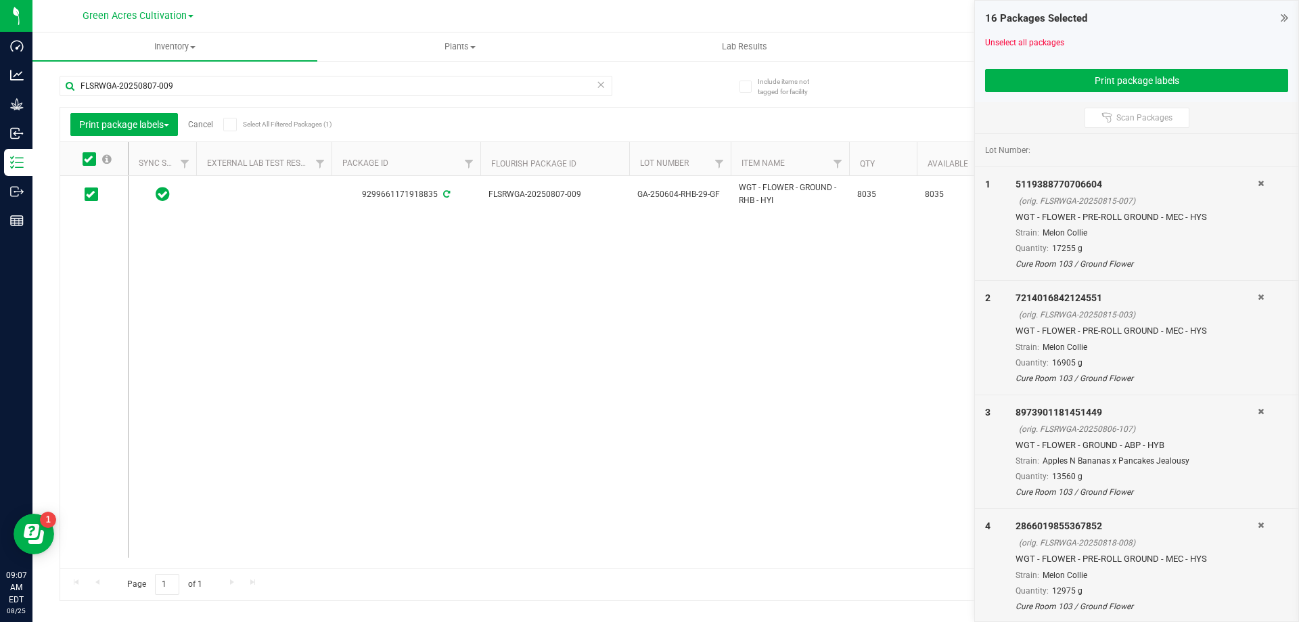
click at [202, 124] on link "Cancel" at bounding box center [200, 124] width 25 height 9
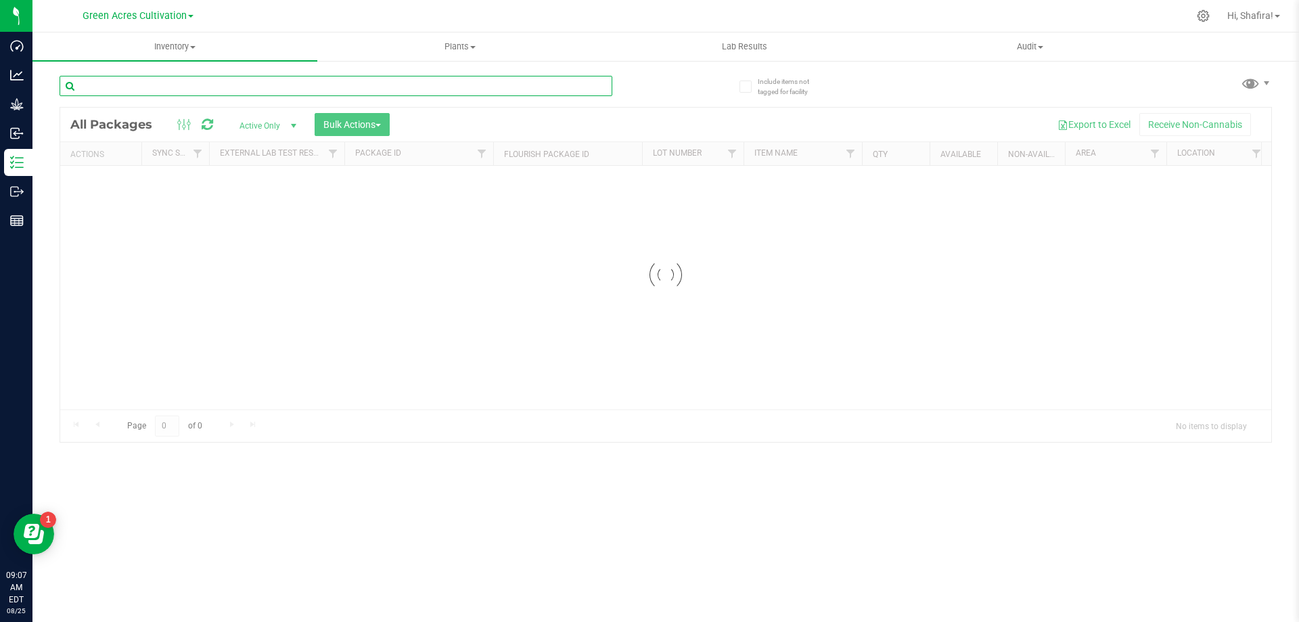
click at [298, 87] on input "text" at bounding box center [336, 86] width 553 height 20
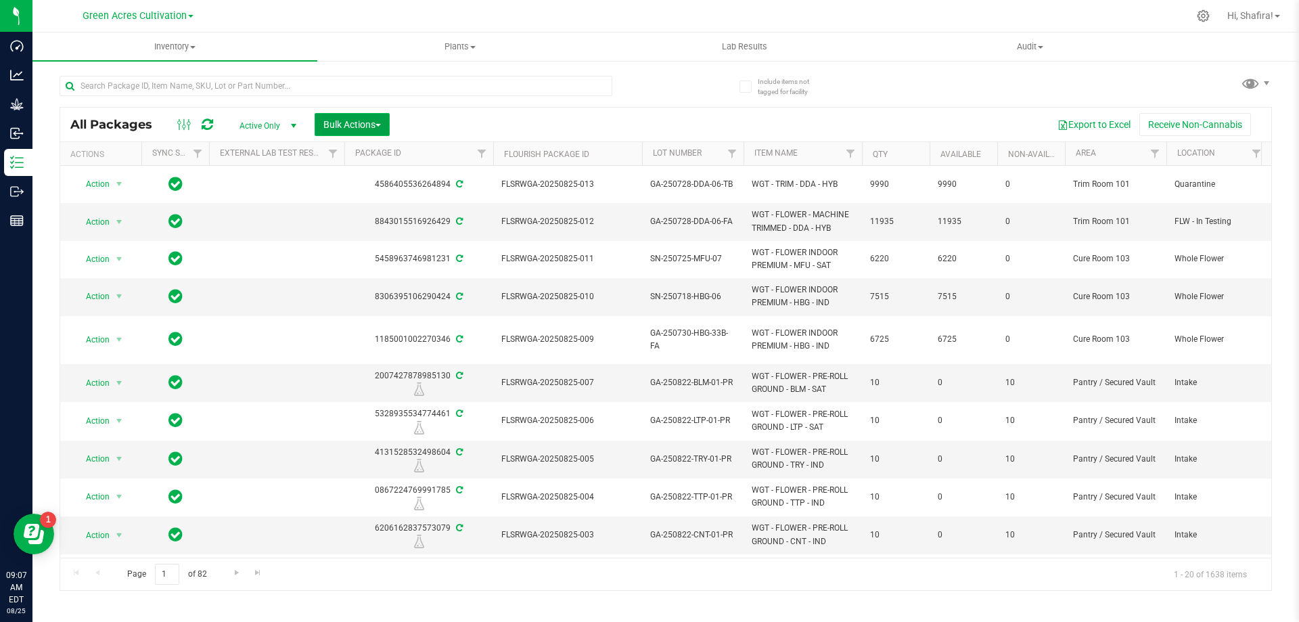
click at [386, 133] on button "Bulk Actions" at bounding box center [352, 124] width 75 height 23
click at [380, 177] on span "Combine packages (lot)" at bounding box center [371, 179] width 97 height 11
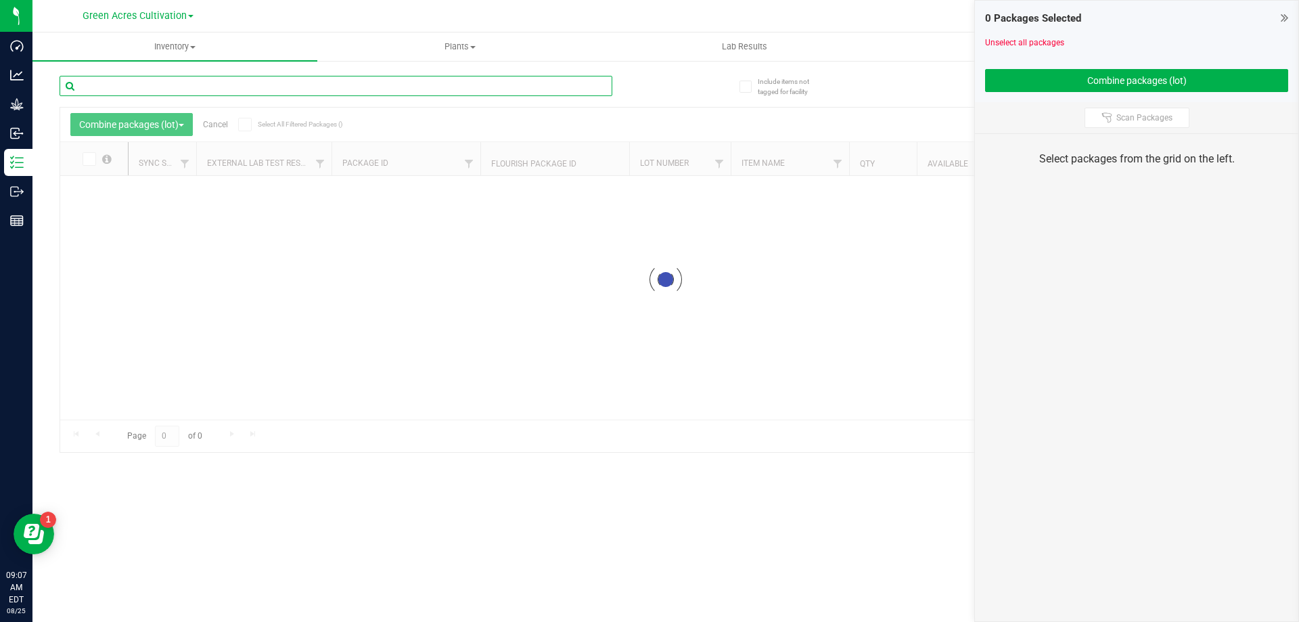
click at [298, 85] on input "text" at bounding box center [336, 86] width 553 height 20
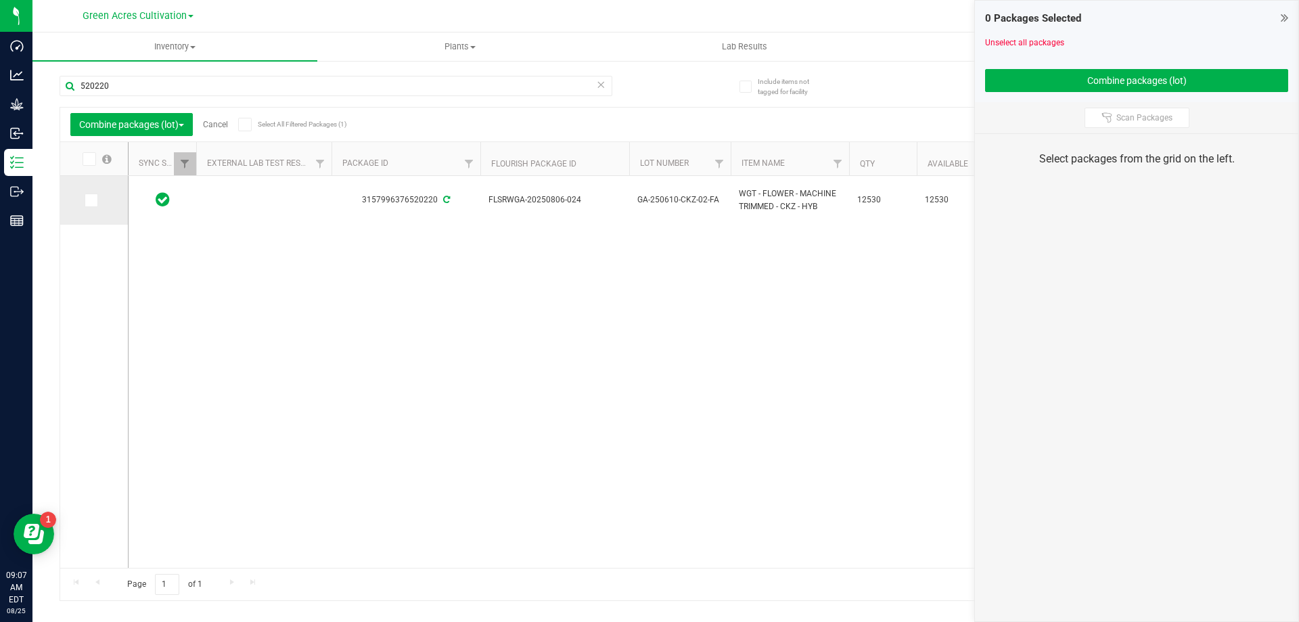
click at [98, 198] on label at bounding box center [95, 200] width 20 height 14
click at [0, 0] on input "checkbox" at bounding box center [0, 0] width 0 height 0
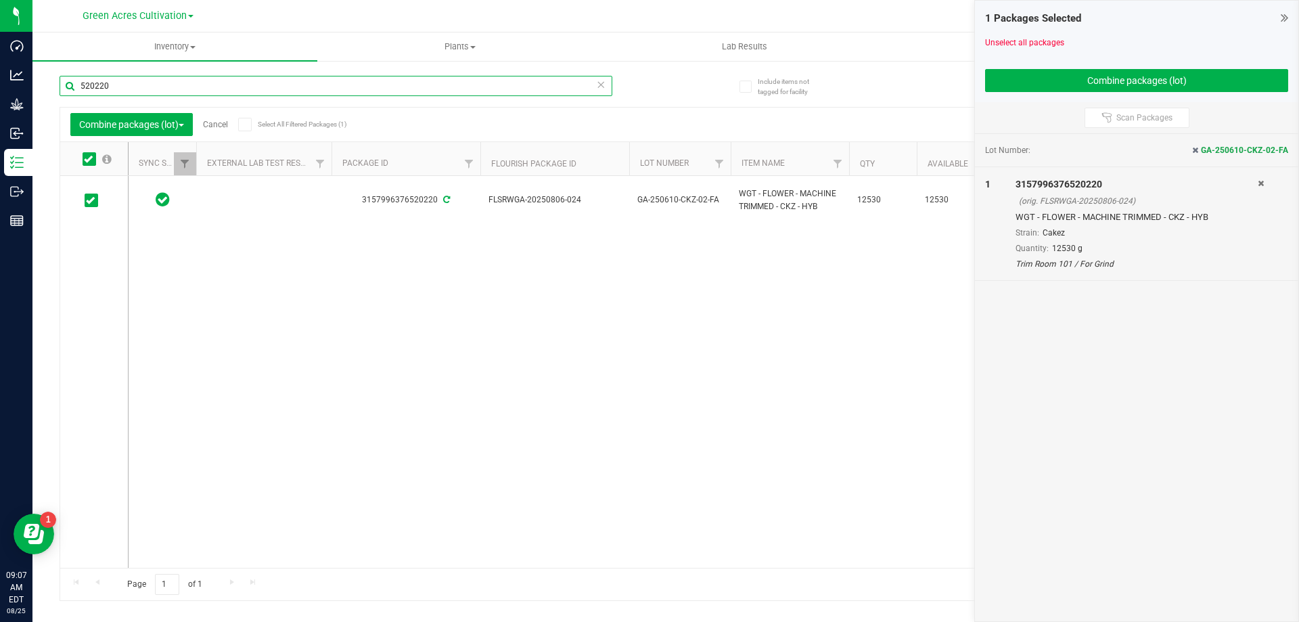
click at [164, 78] on input "520220" at bounding box center [336, 86] width 553 height 20
type input "5876903"
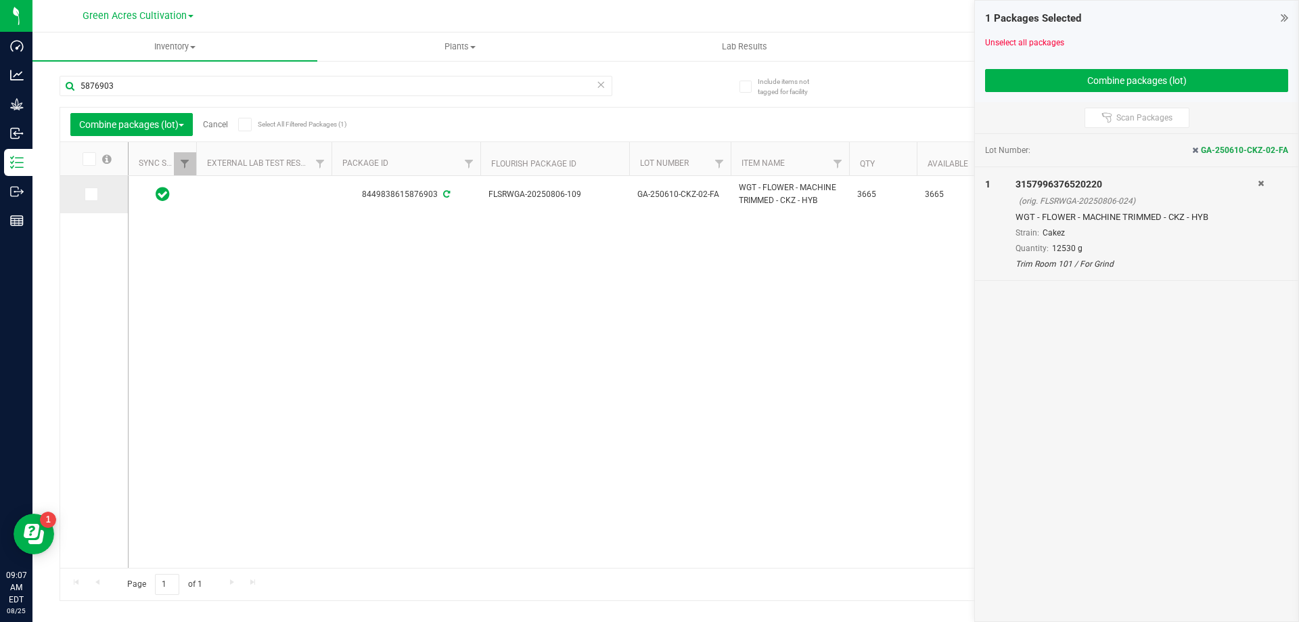
click at [91, 194] on icon at bounding box center [90, 194] width 9 height 0
click at [0, 0] on input "checkbox" at bounding box center [0, 0] width 0 height 0
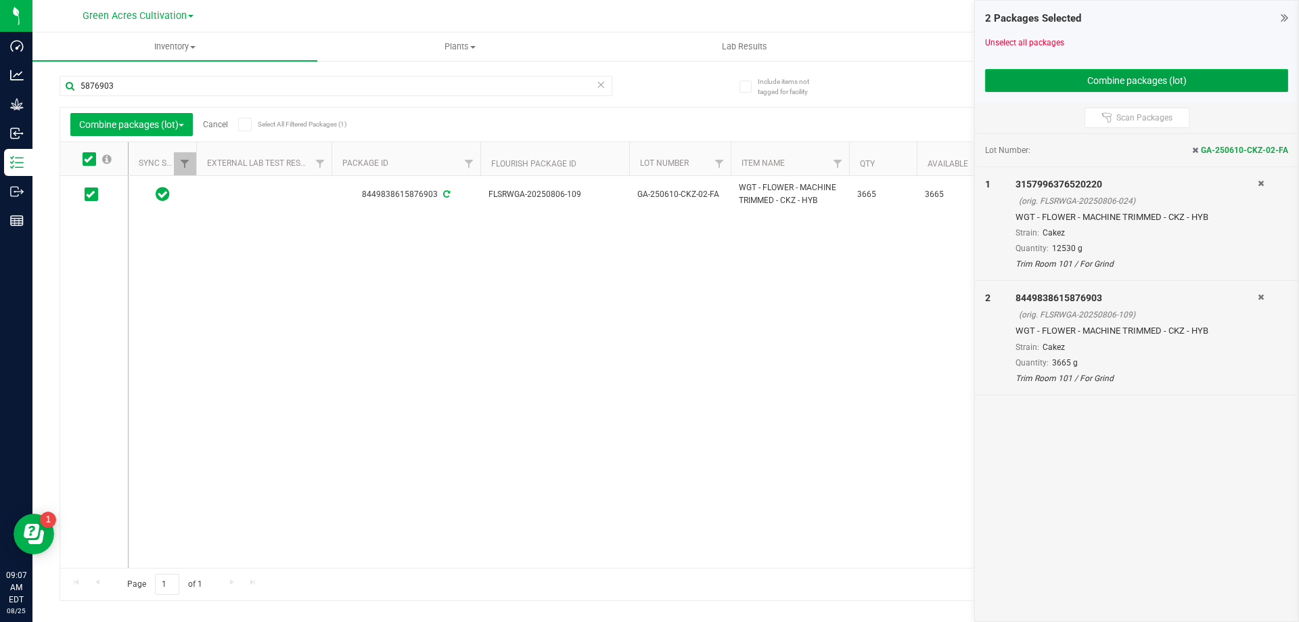
click at [649, 87] on button "Combine packages (lot)" at bounding box center [1136, 80] width 303 height 23
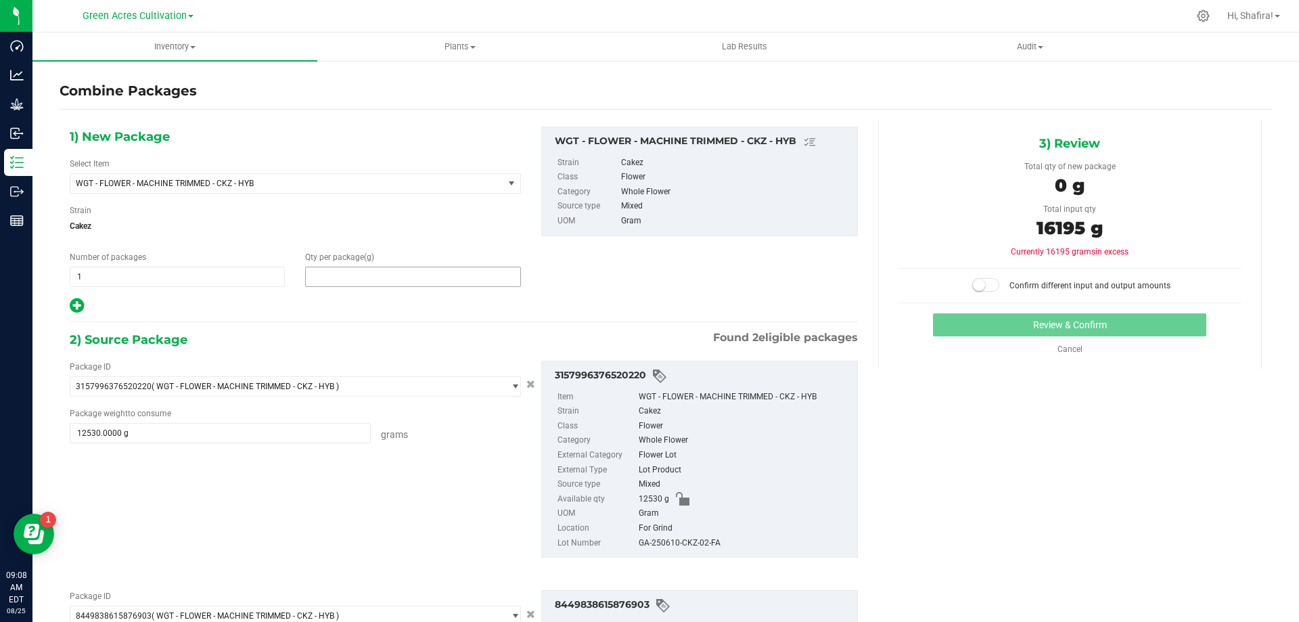
click at [343, 279] on span at bounding box center [412, 277] width 215 height 20
type input "16195"
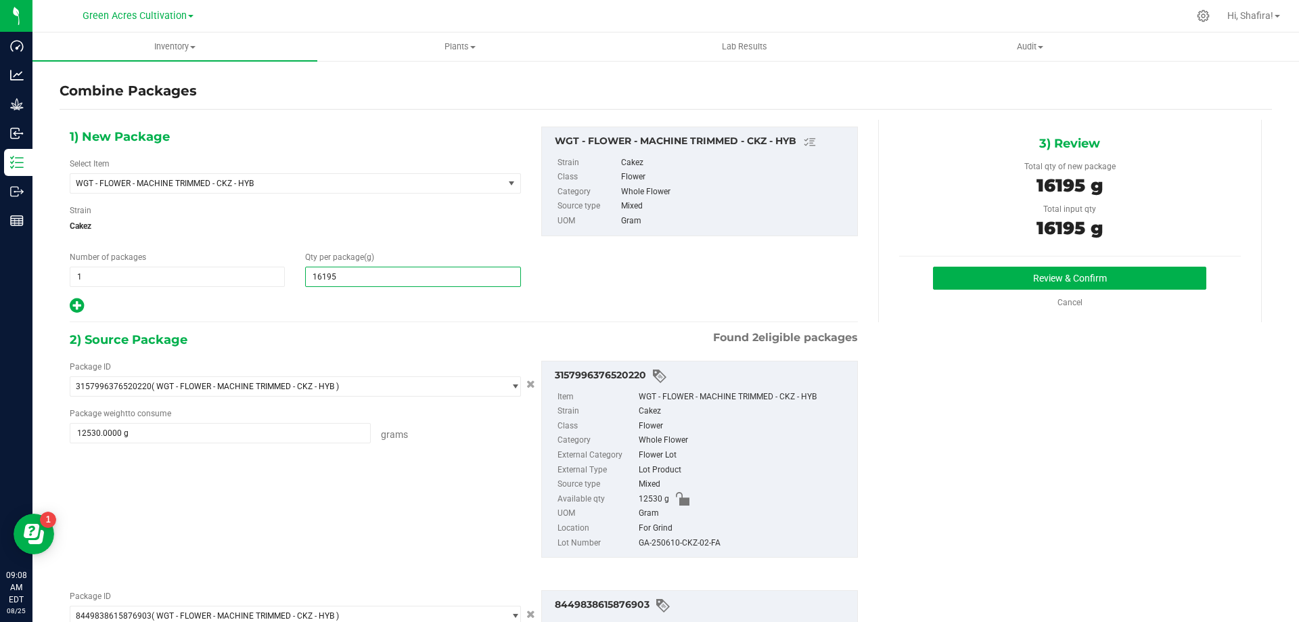
type input "16,195"
click at [649, 544] on div "GA-250610-CKZ-02-FA" at bounding box center [745, 543] width 212 height 15
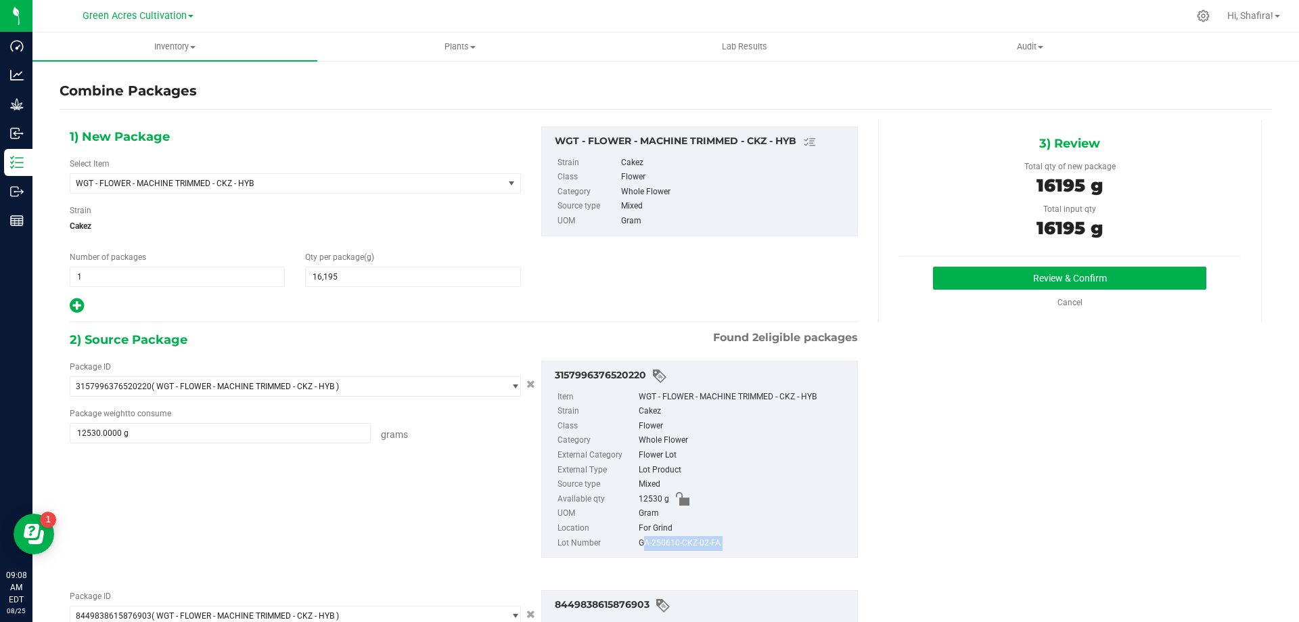
copy div "GA-250610-CKZ-02-FA"
click at [649, 291] on div "Review & Confirm Cancel" at bounding box center [1070, 288] width 342 height 42
click at [649, 287] on button "Review & Confirm" at bounding box center [1069, 278] width 273 height 23
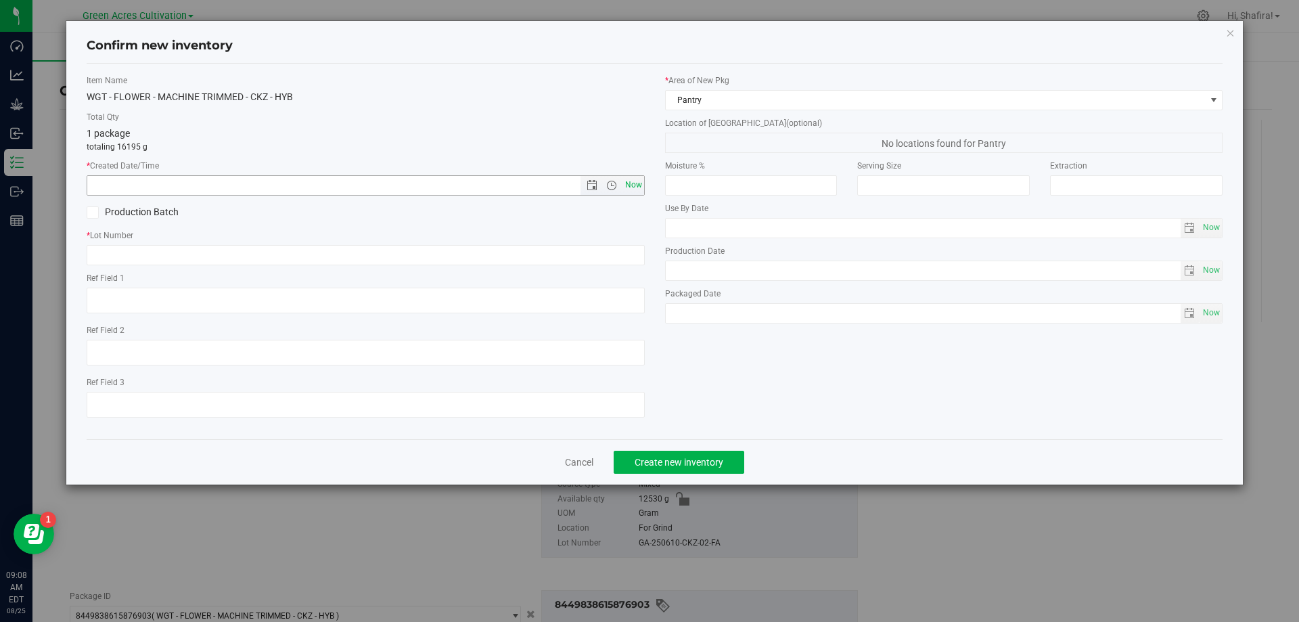
click at [630, 181] on span "Now" at bounding box center [633, 185] width 23 height 20
type input "8/25/2025 9:08 AM"
paste input "GA-250610-CKZ-02-FA"
type input "GA-250610-CKZ-02-FA"
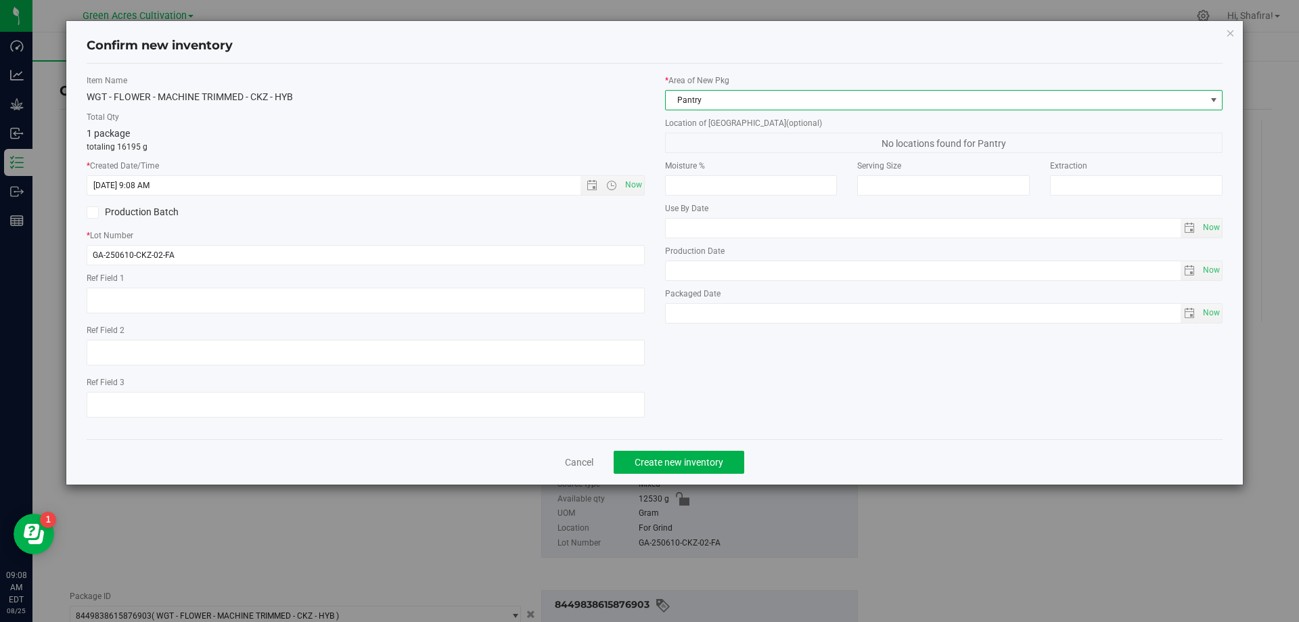
click at [649, 98] on span "Pantry" at bounding box center [936, 100] width 540 height 19
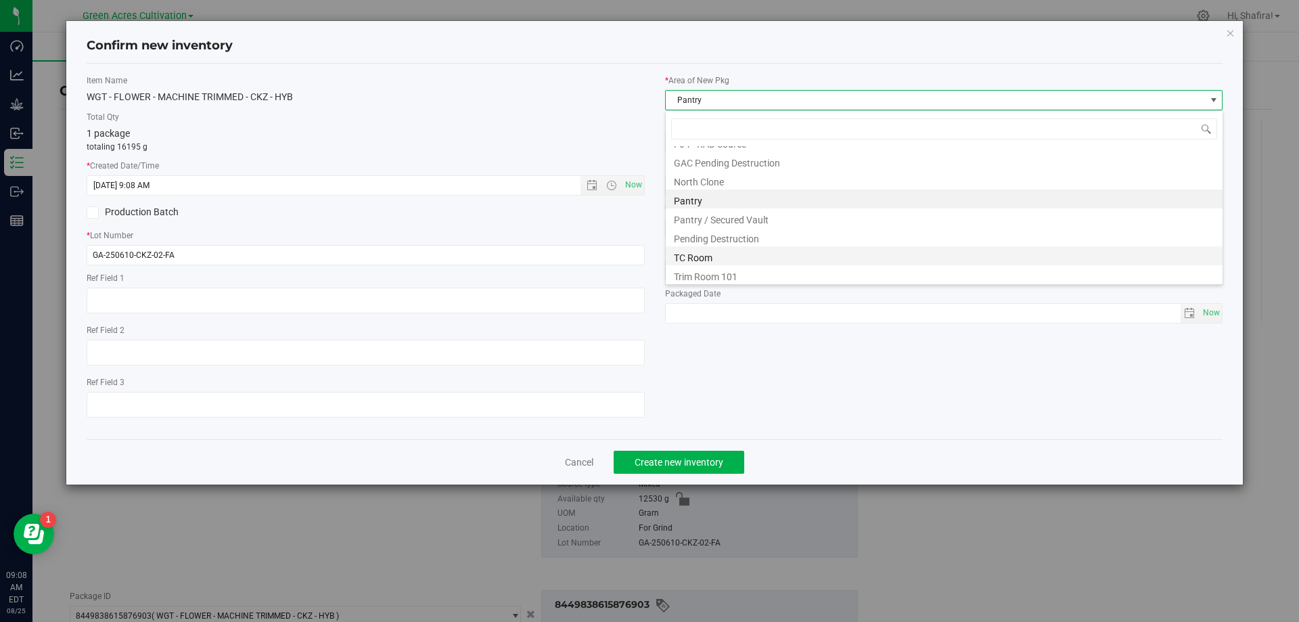
scroll to position [187, 0]
drag, startPoint x: 723, startPoint y: 275, endPoint x: 725, endPoint y: 184, distance: 91.4
click at [649, 275] on li "Trim Room 101" at bounding box center [944, 272] width 557 height 19
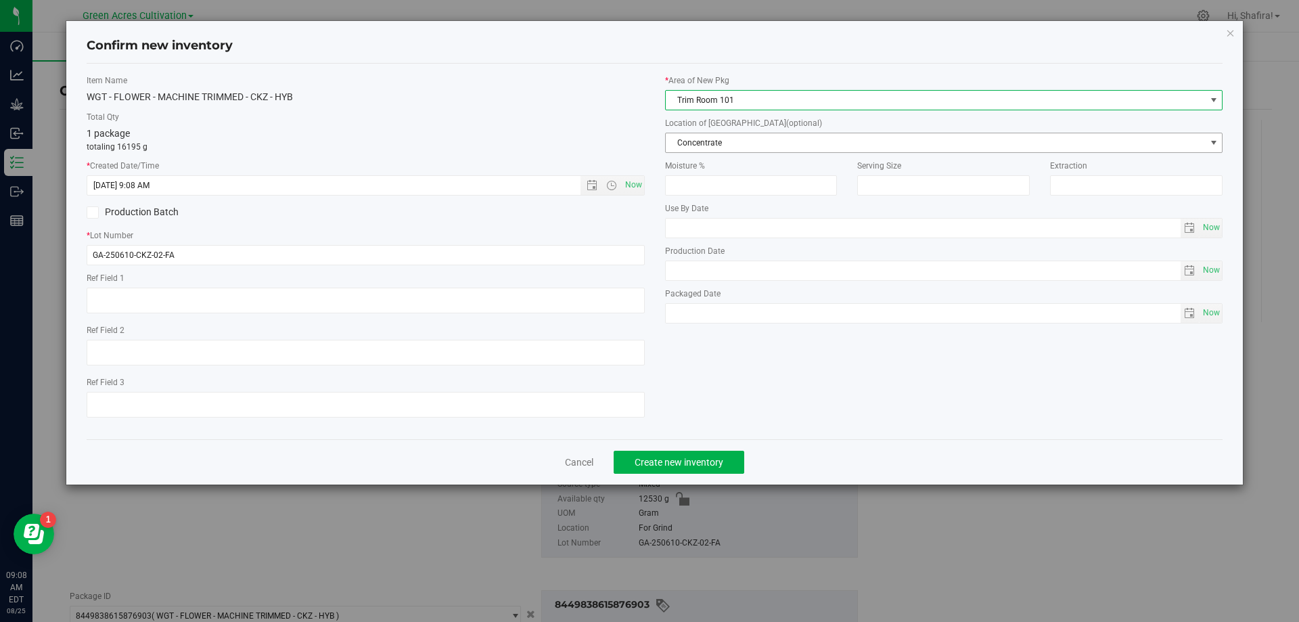
click at [649, 150] on span "Concentrate" at bounding box center [936, 142] width 540 height 19
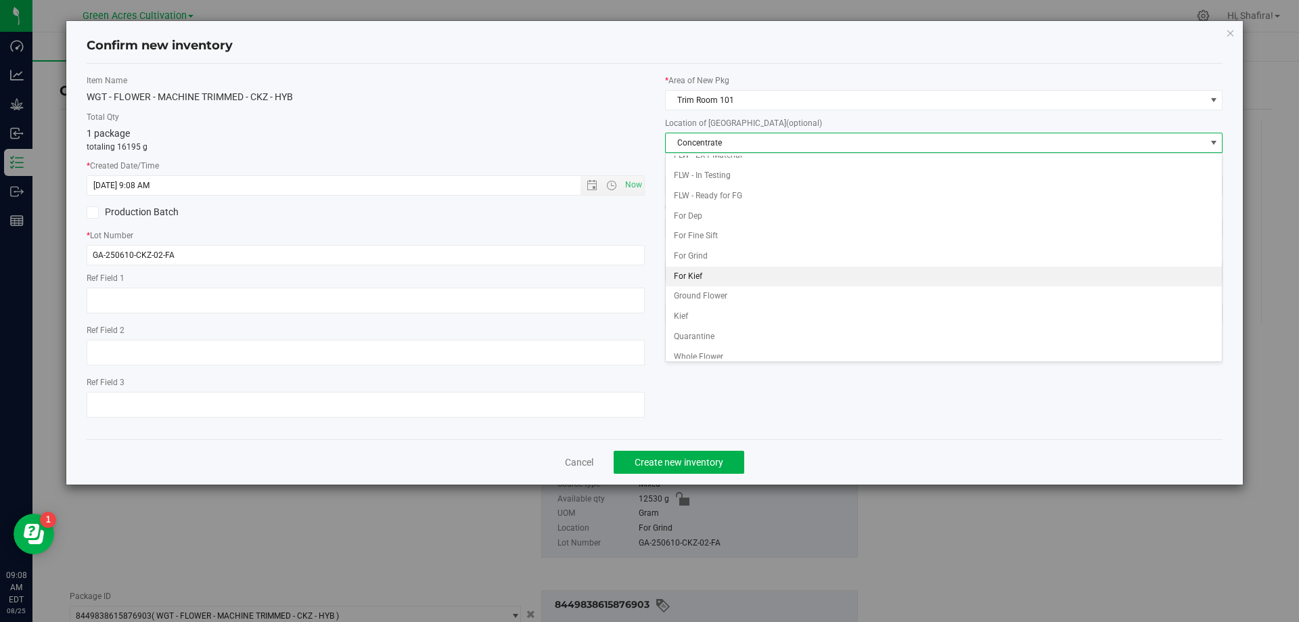
scroll to position [135, 0]
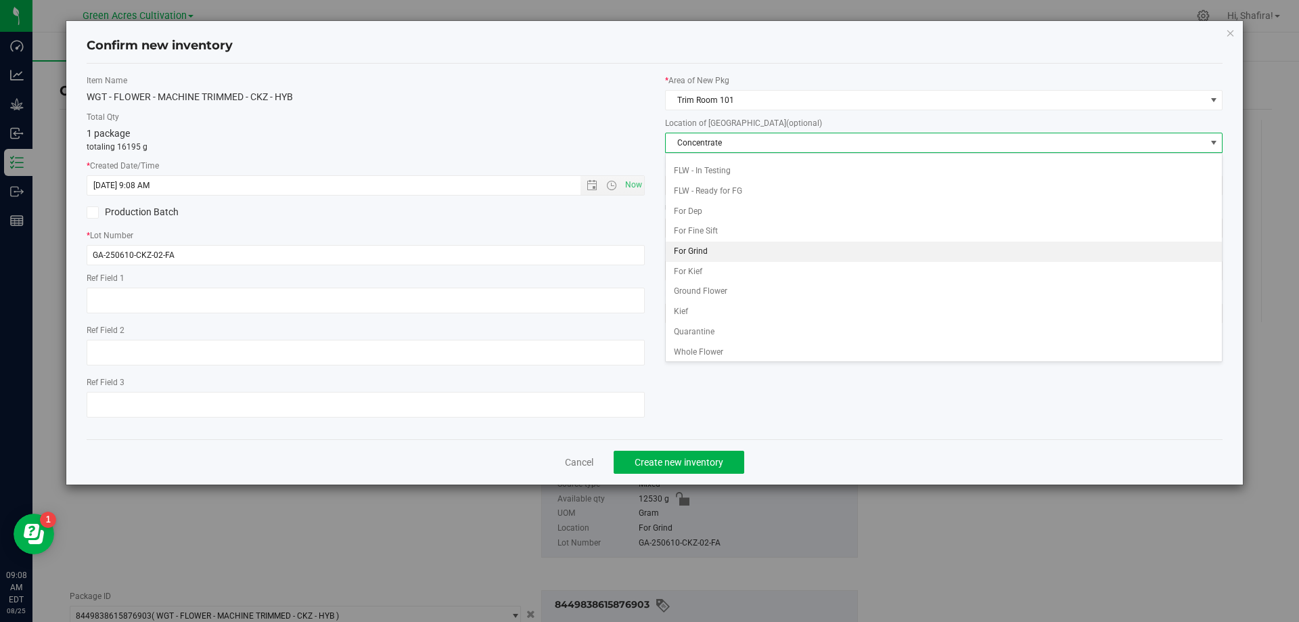
click at [649, 246] on li "For Grind" at bounding box center [944, 252] width 557 height 20
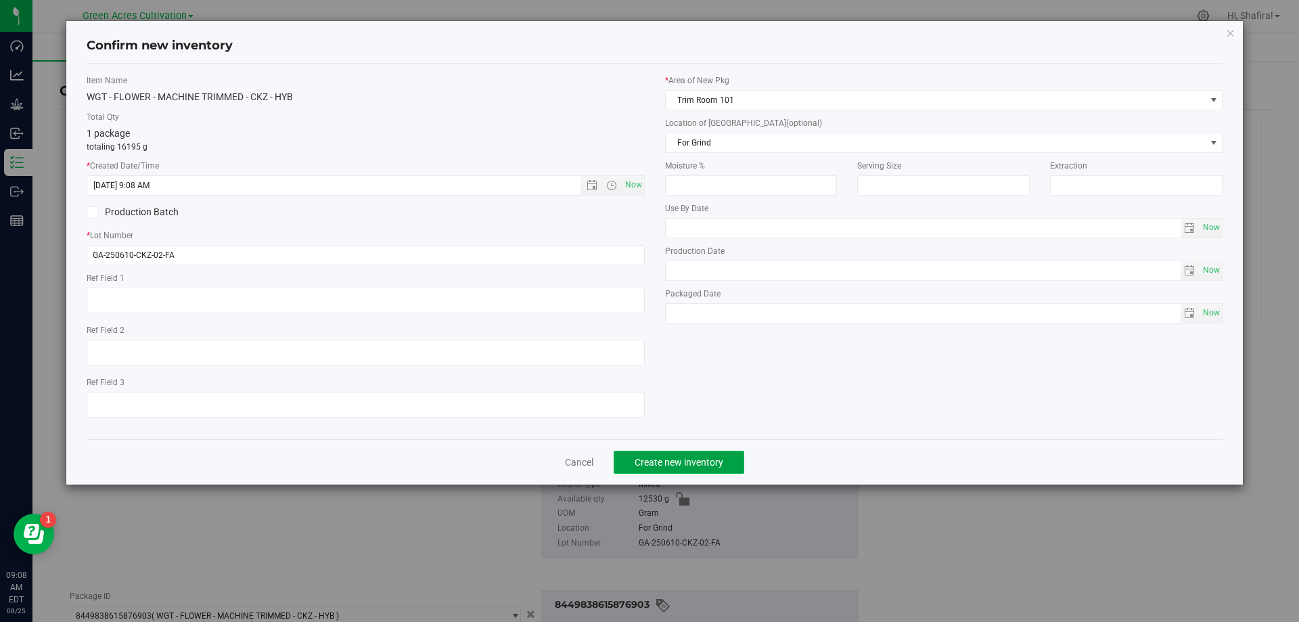
drag, startPoint x: 685, startPoint y: 470, endPoint x: 689, endPoint y: 462, distance: 9.1
click at [649, 470] on button "Create new inventory" at bounding box center [679, 462] width 131 height 23
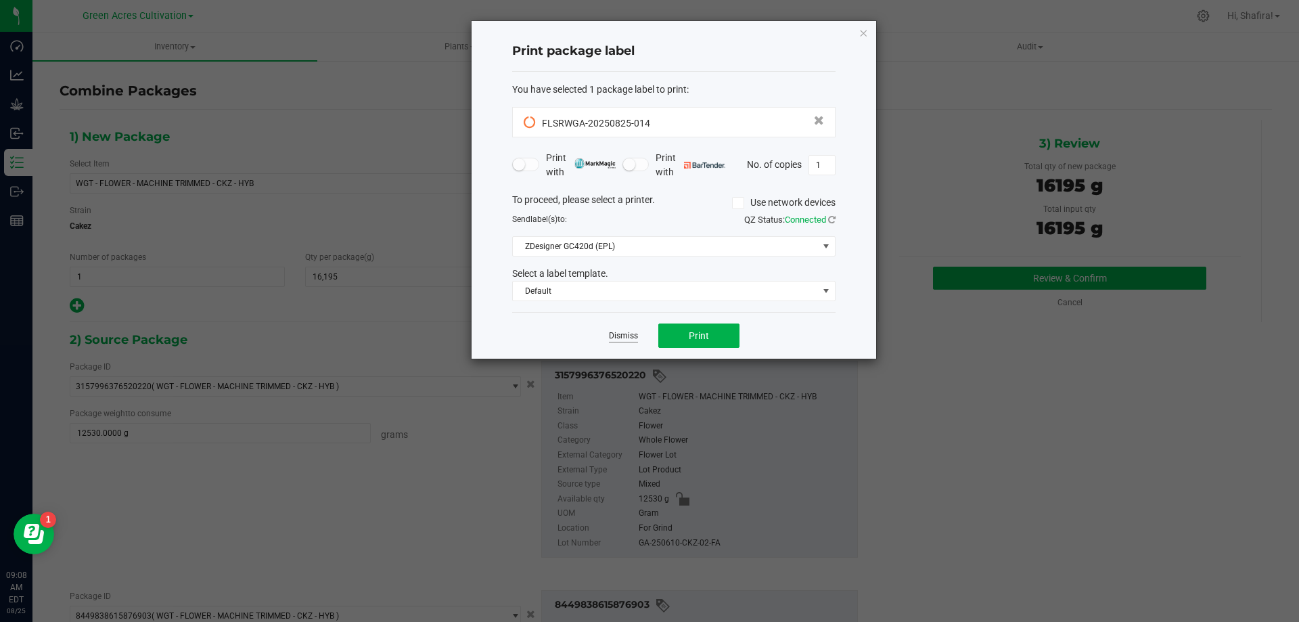
click at [618, 331] on link "Dismiss" at bounding box center [623, 336] width 29 height 12
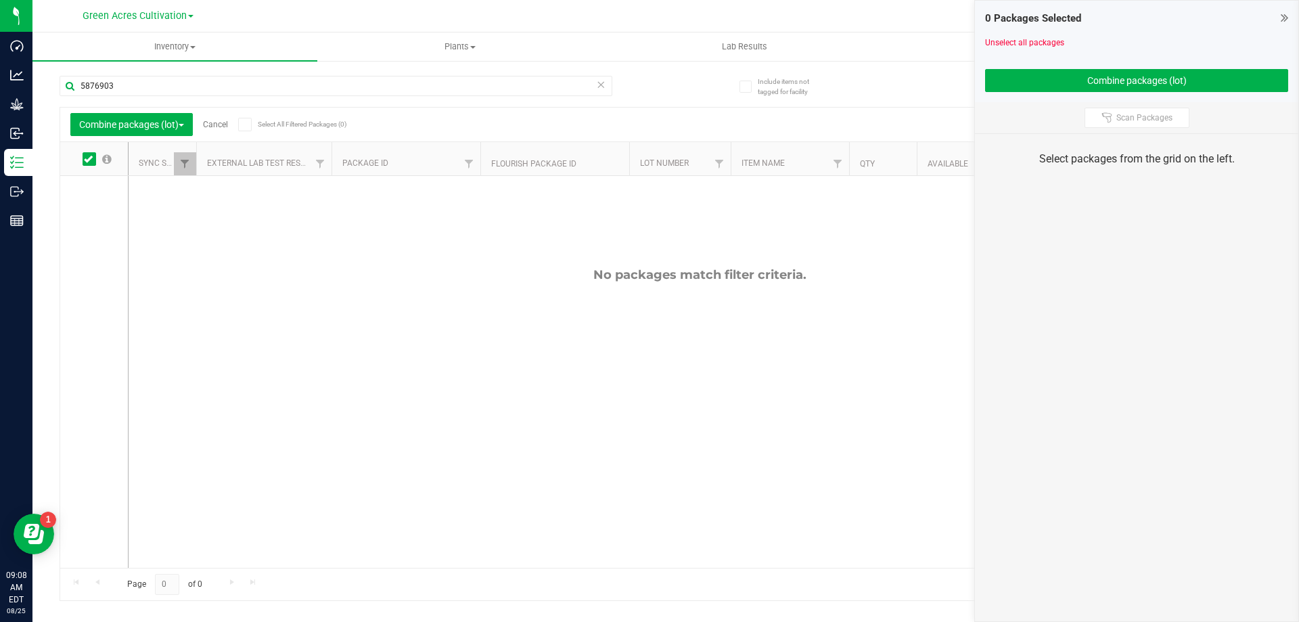
click at [228, 120] on link "Cancel" at bounding box center [215, 124] width 25 height 9
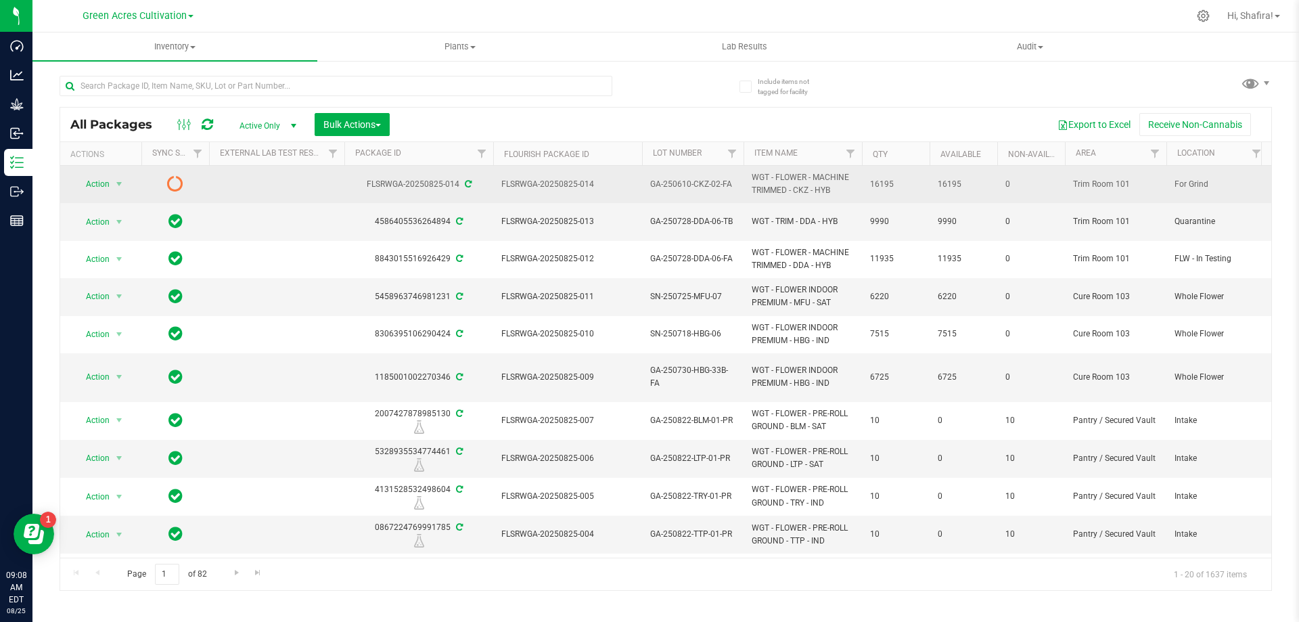
click at [649, 185] on span "GA-250610-CKZ-02-FA" at bounding box center [692, 184] width 85 height 13
click at [649, 185] on input "GA-250610-CKZ-02-FA" at bounding box center [689, 184] width 97 height 21
click at [566, 181] on span "FLSRWGA-20250825-014" at bounding box center [567, 184] width 133 height 13
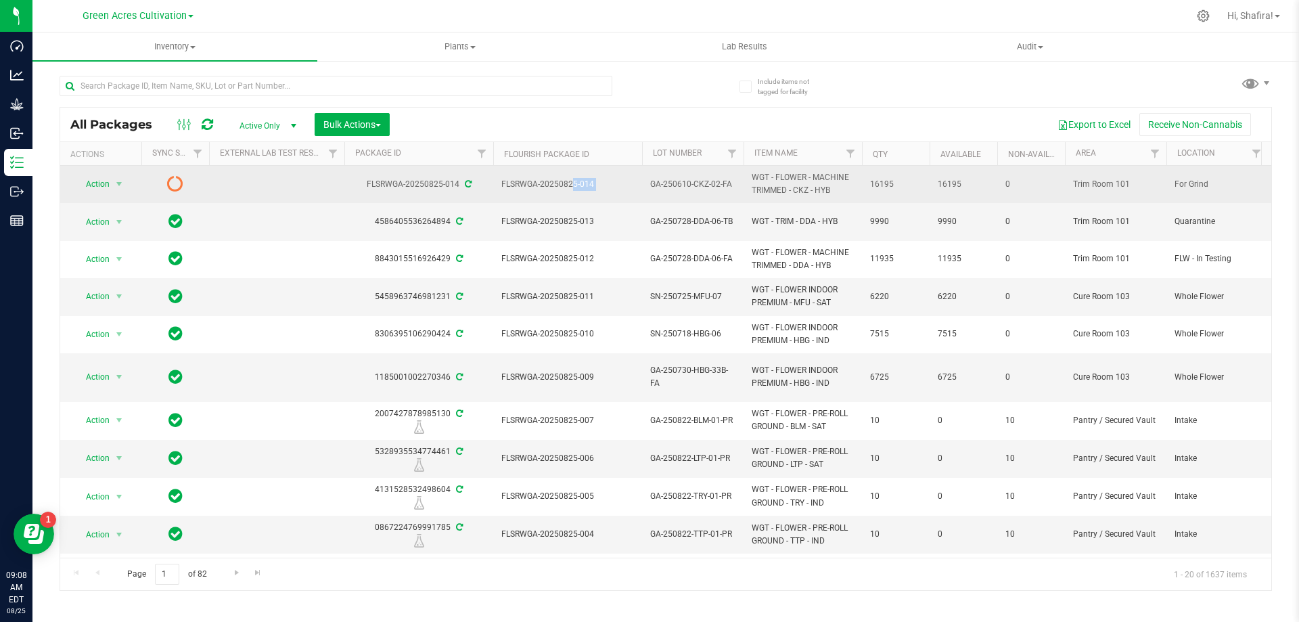
click at [566, 181] on span "FLSRWGA-20250825-014" at bounding box center [567, 184] width 133 height 13
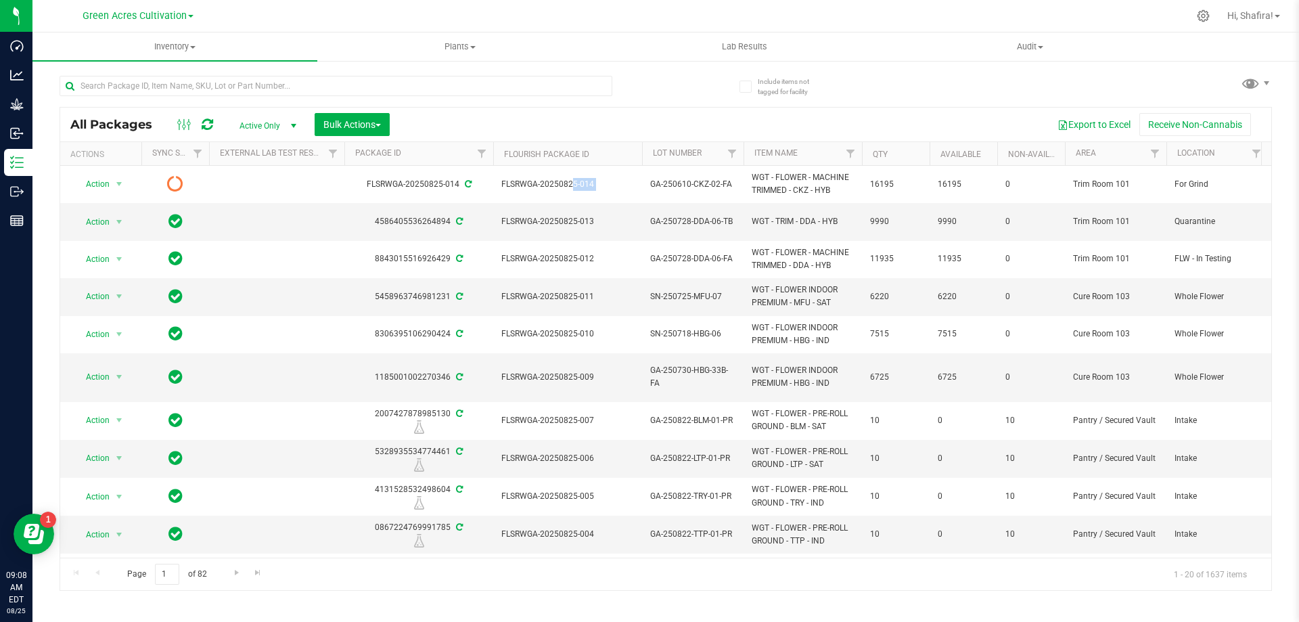
copy tr "FLSRWGA-20250825-014"
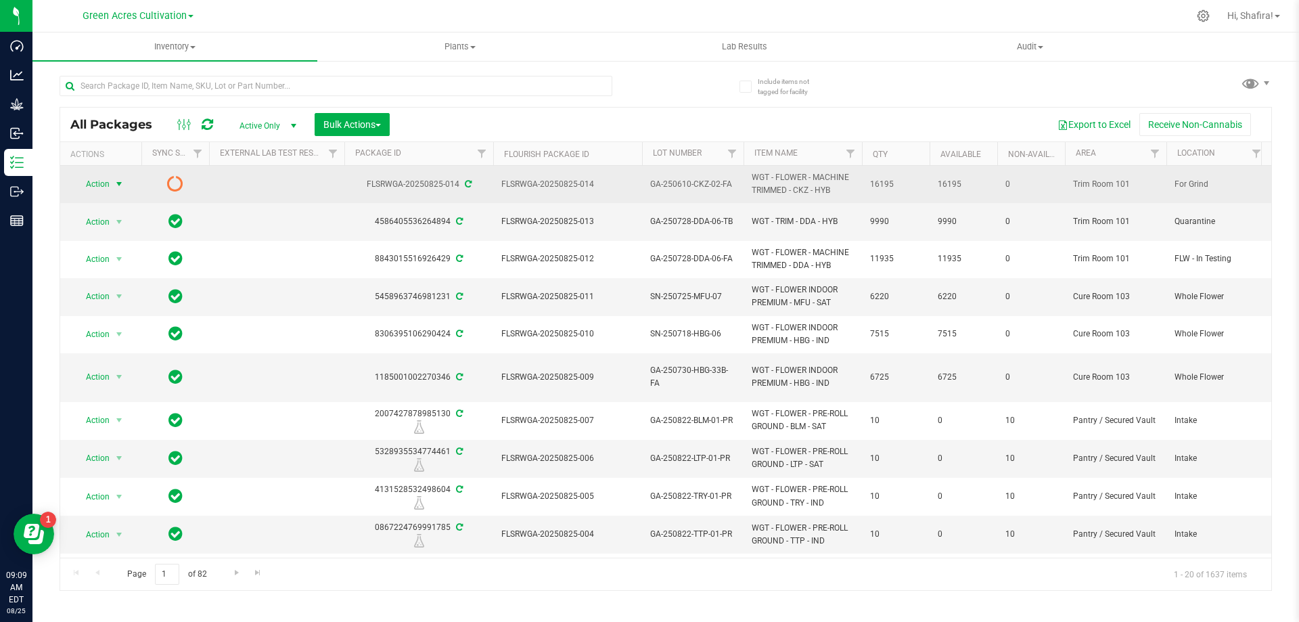
click at [99, 187] on span "Action" at bounding box center [92, 184] width 37 height 19
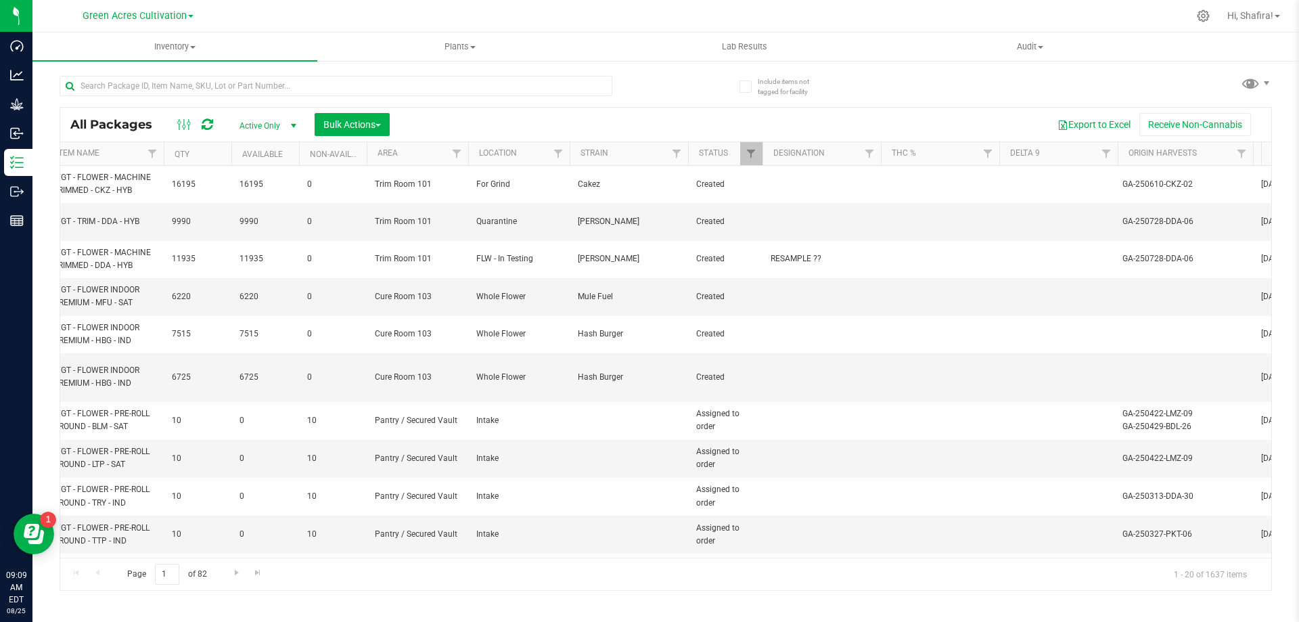
scroll to position [0, 620]
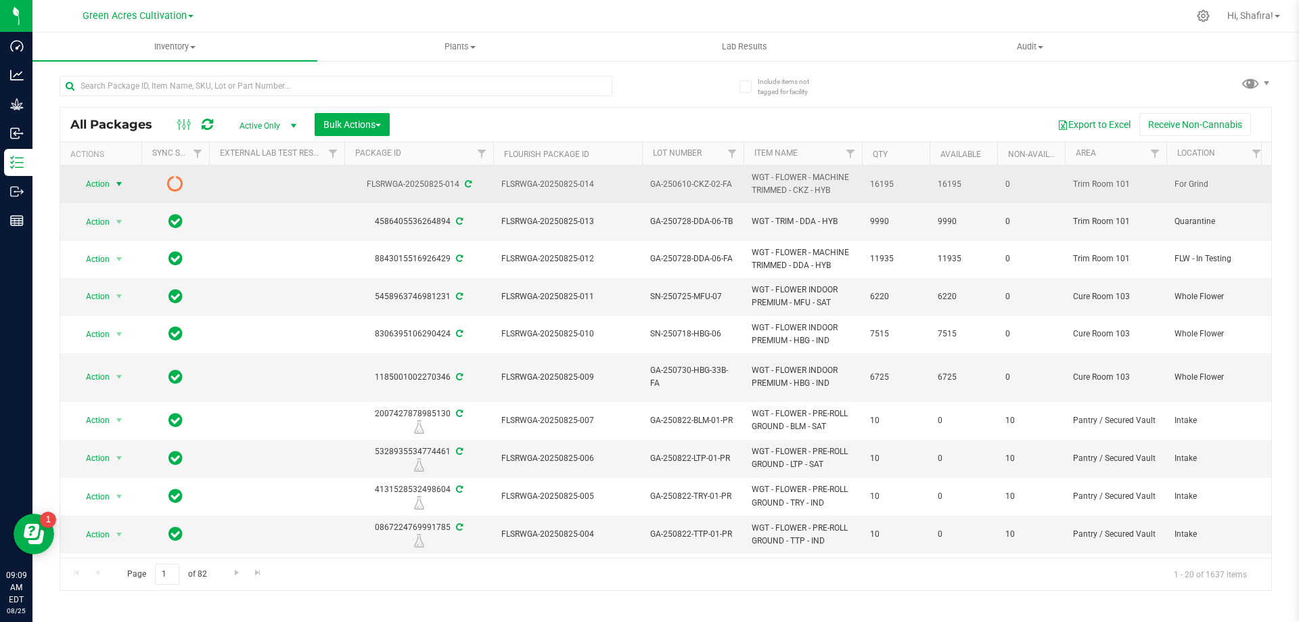
click at [99, 179] on span "Action" at bounding box center [92, 184] width 37 height 19
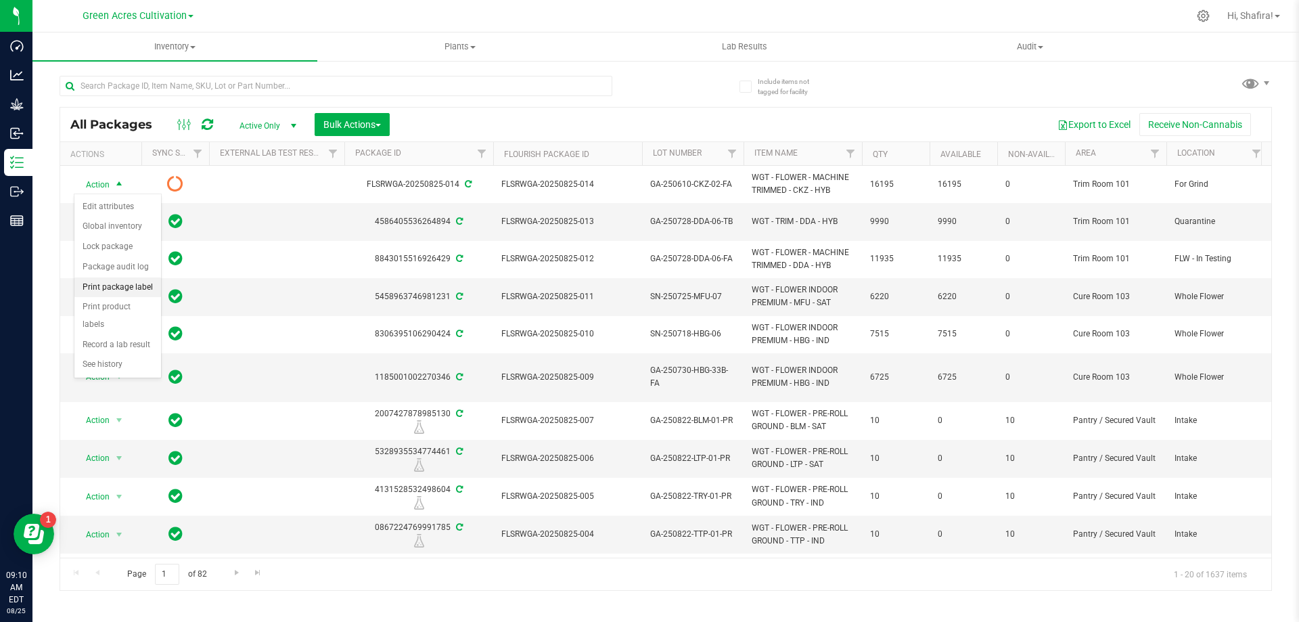
click at [124, 292] on li "Print package label" at bounding box center [117, 287] width 87 height 20
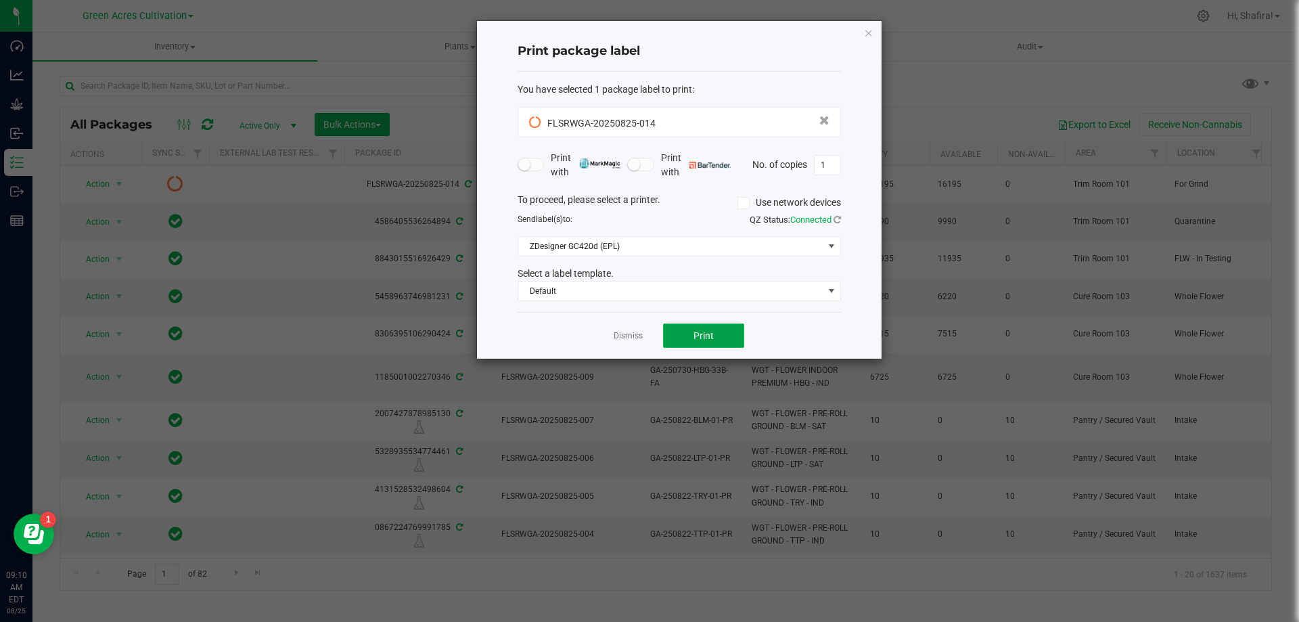
click at [712, 342] on button "Print" at bounding box center [703, 335] width 81 height 24
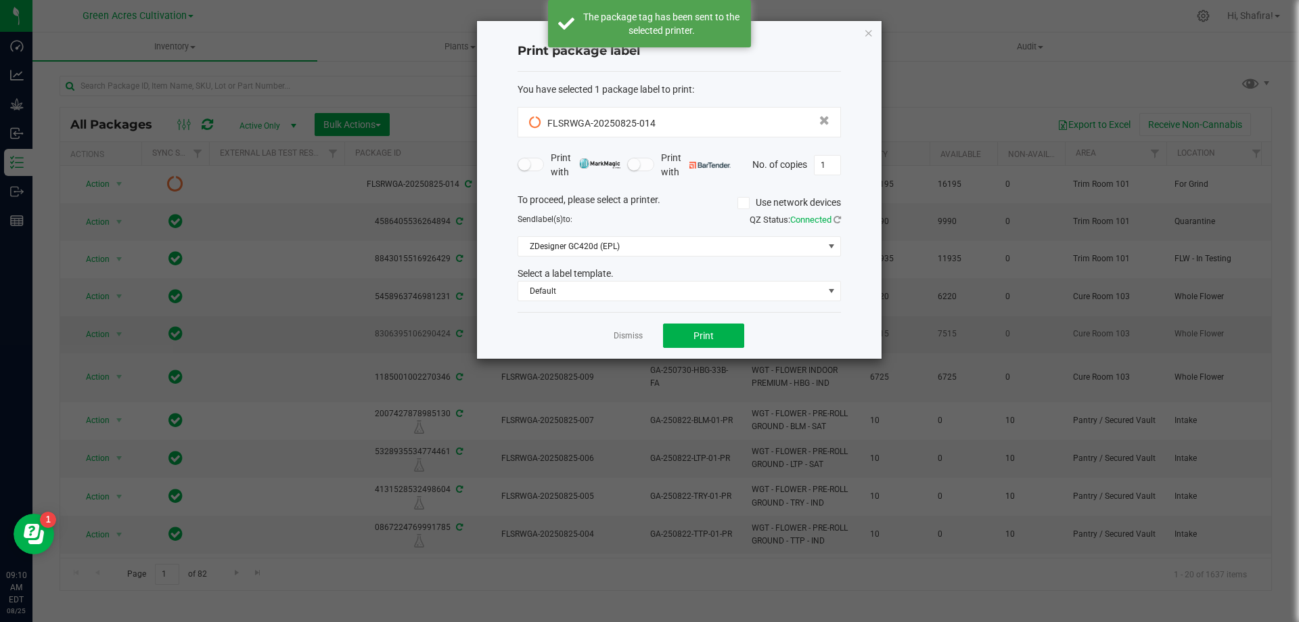
drag, startPoint x: 624, startPoint y: 336, endPoint x: 1076, endPoint y: 332, distance: 451.3
click at [624, 336] on link "Dismiss" at bounding box center [628, 336] width 29 height 12
